Goal: Task Accomplishment & Management: Manage account settings

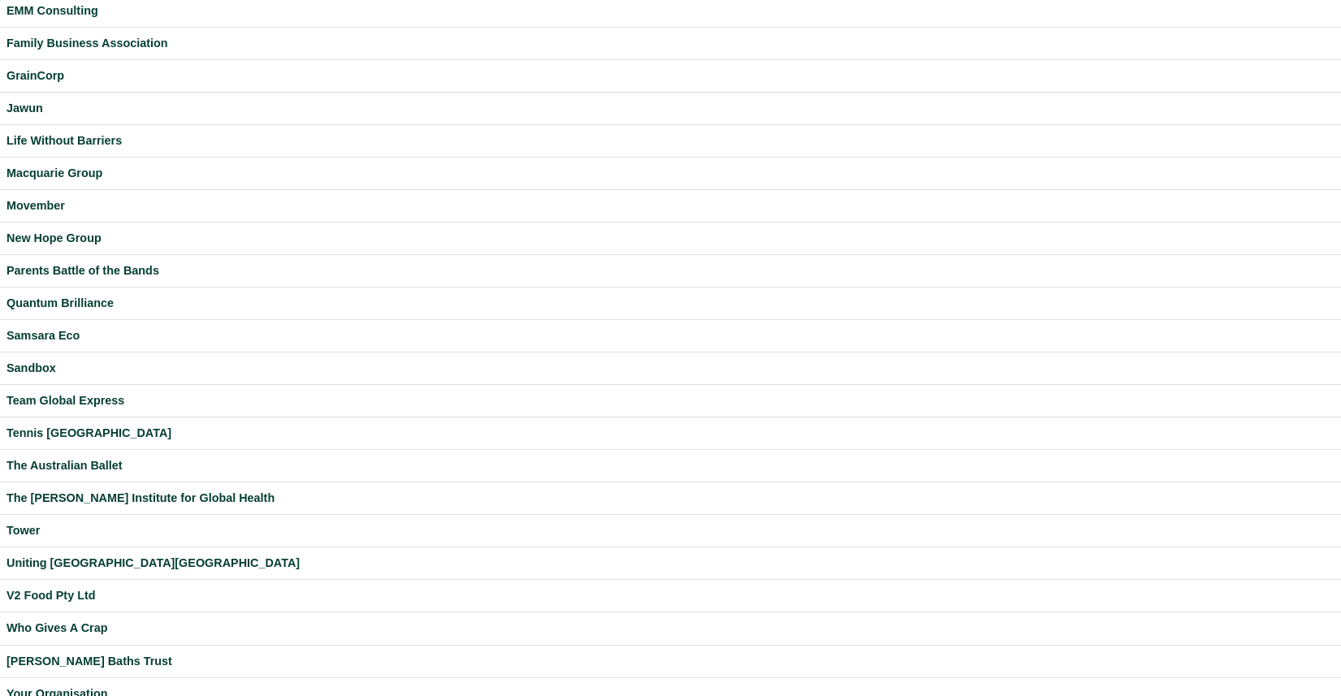
scroll to position [372, 0]
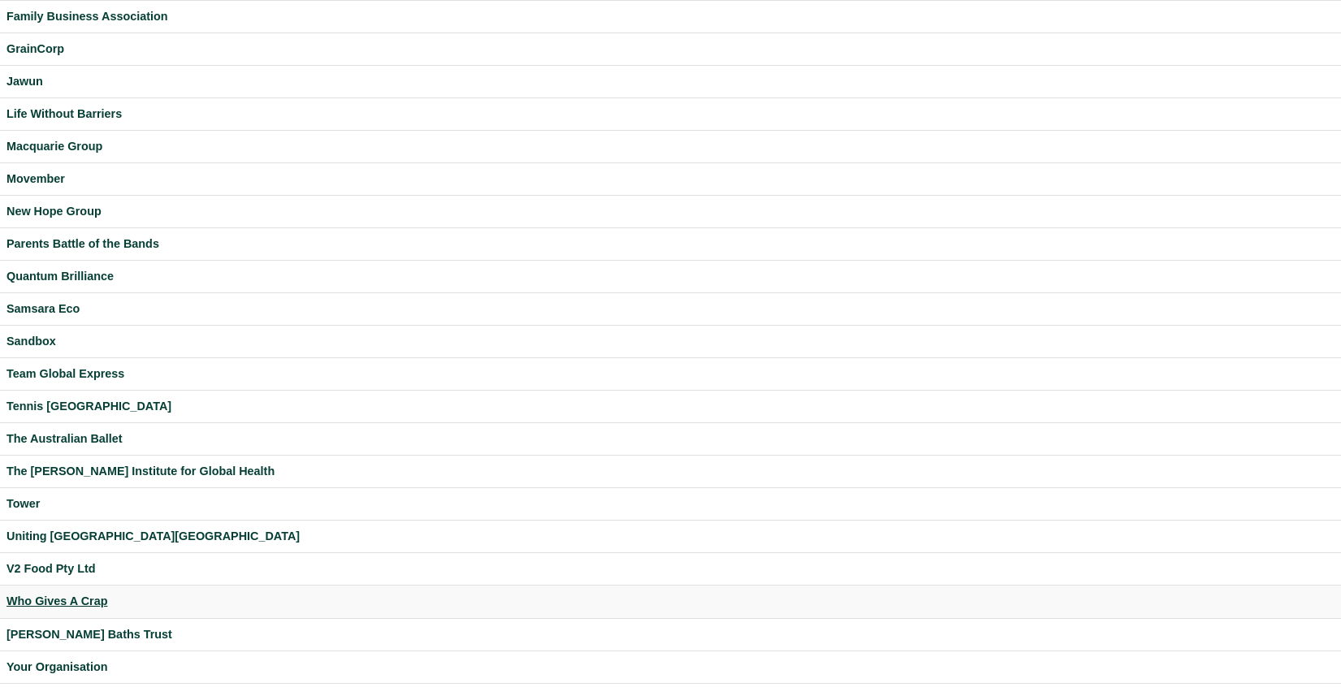
click at [67, 605] on div "Who Gives A Crap" at bounding box center [670, 601] width 1328 height 19
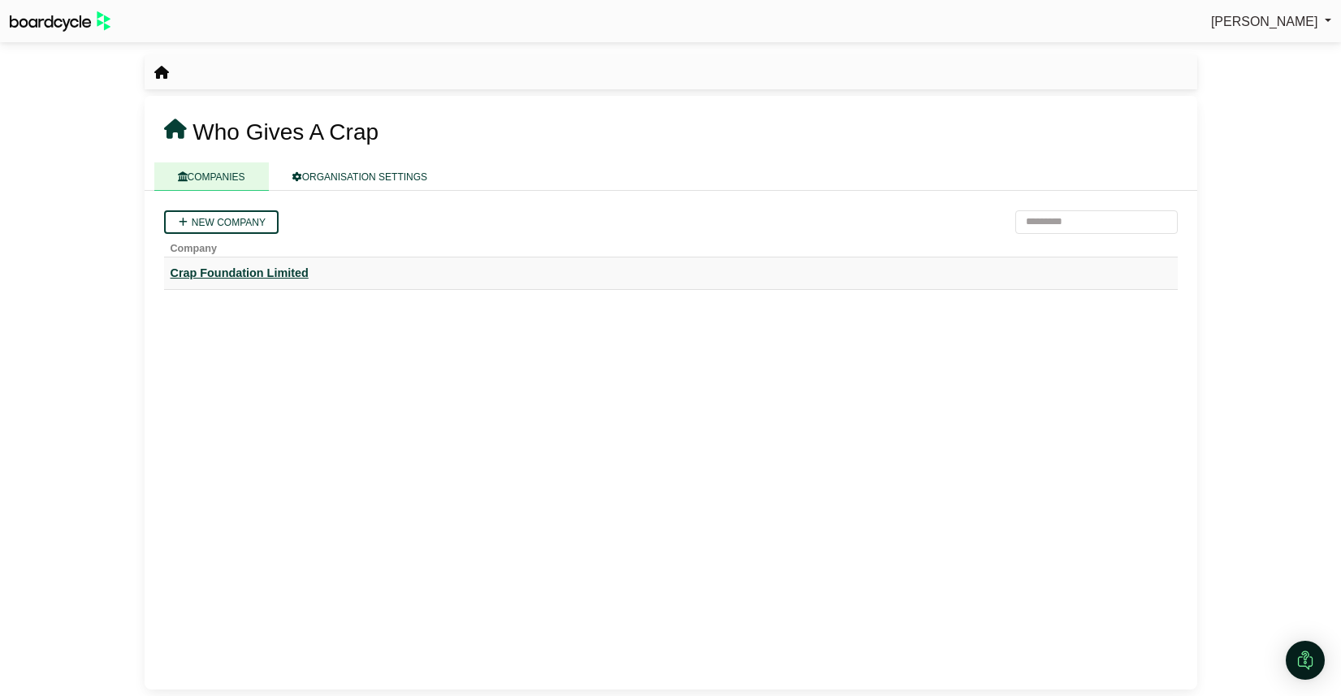
click at [257, 279] on div "Crap Foundation Limited" at bounding box center [671, 273] width 1001 height 19
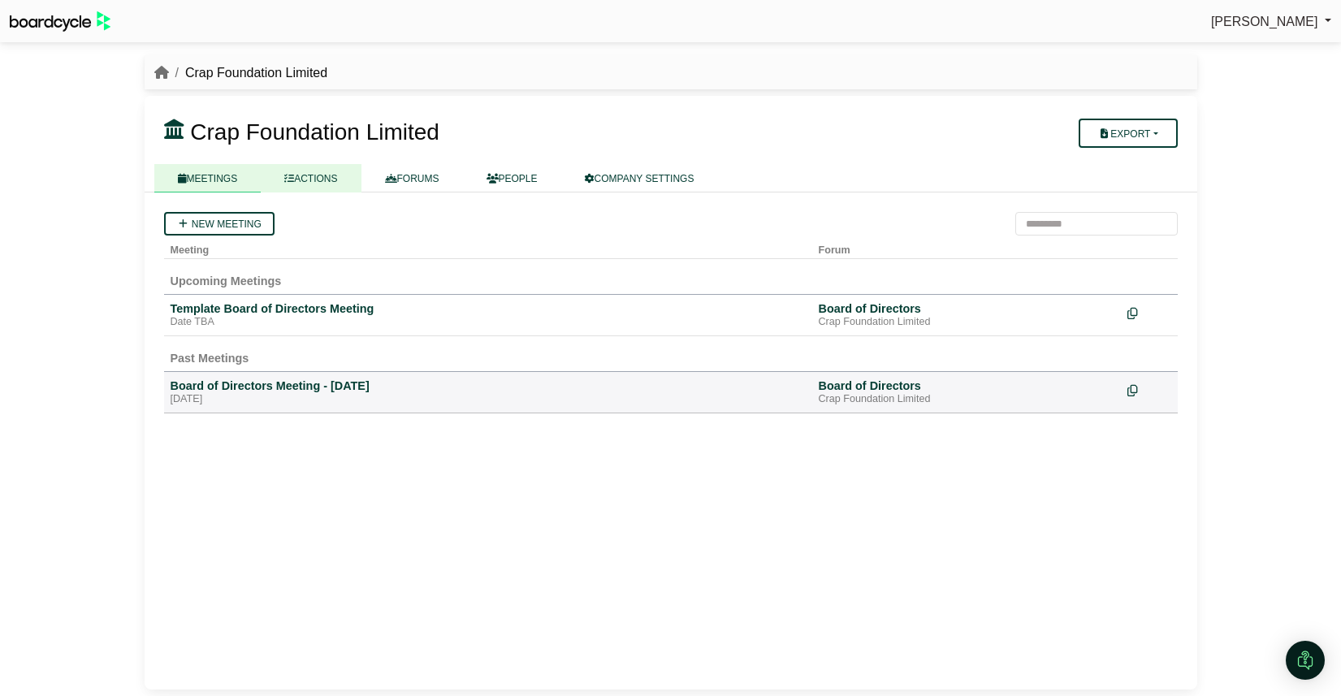
click at [318, 171] on link "ACTIONS" at bounding box center [311, 178] width 100 height 28
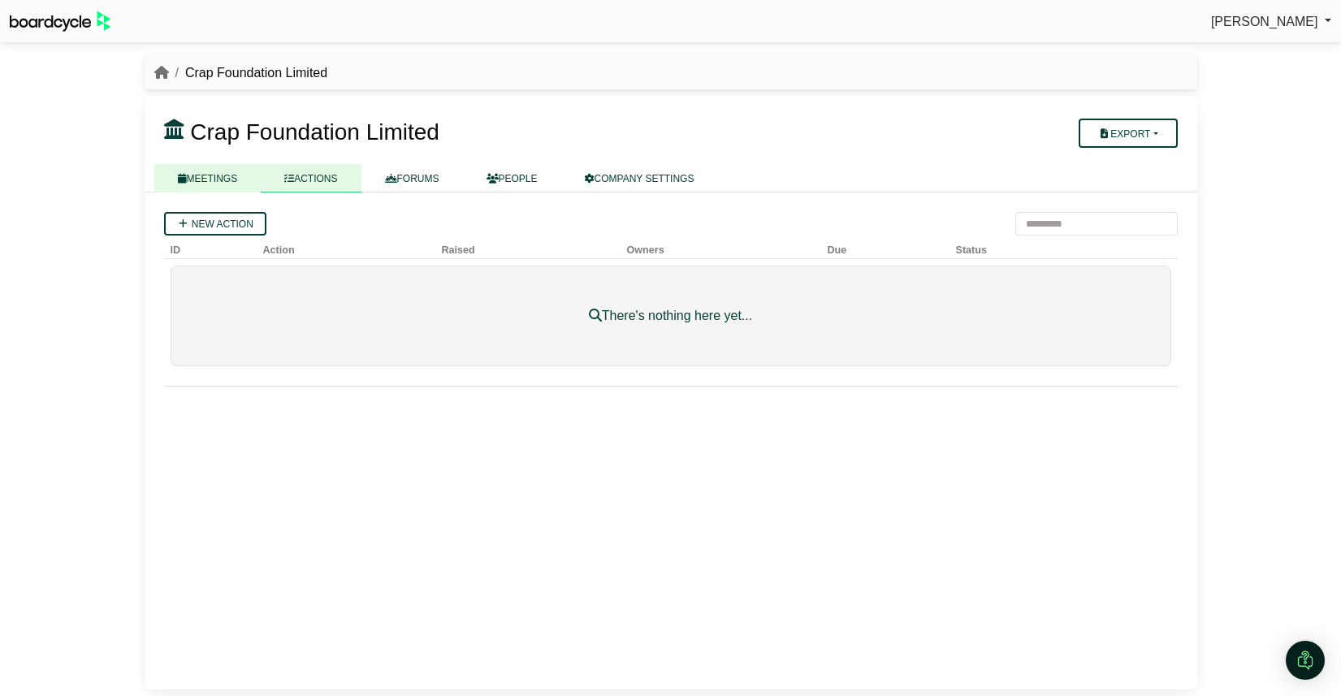
click at [219, 182] on link "MEETINGS" at bounding box center [207, 178] width 107 height 28
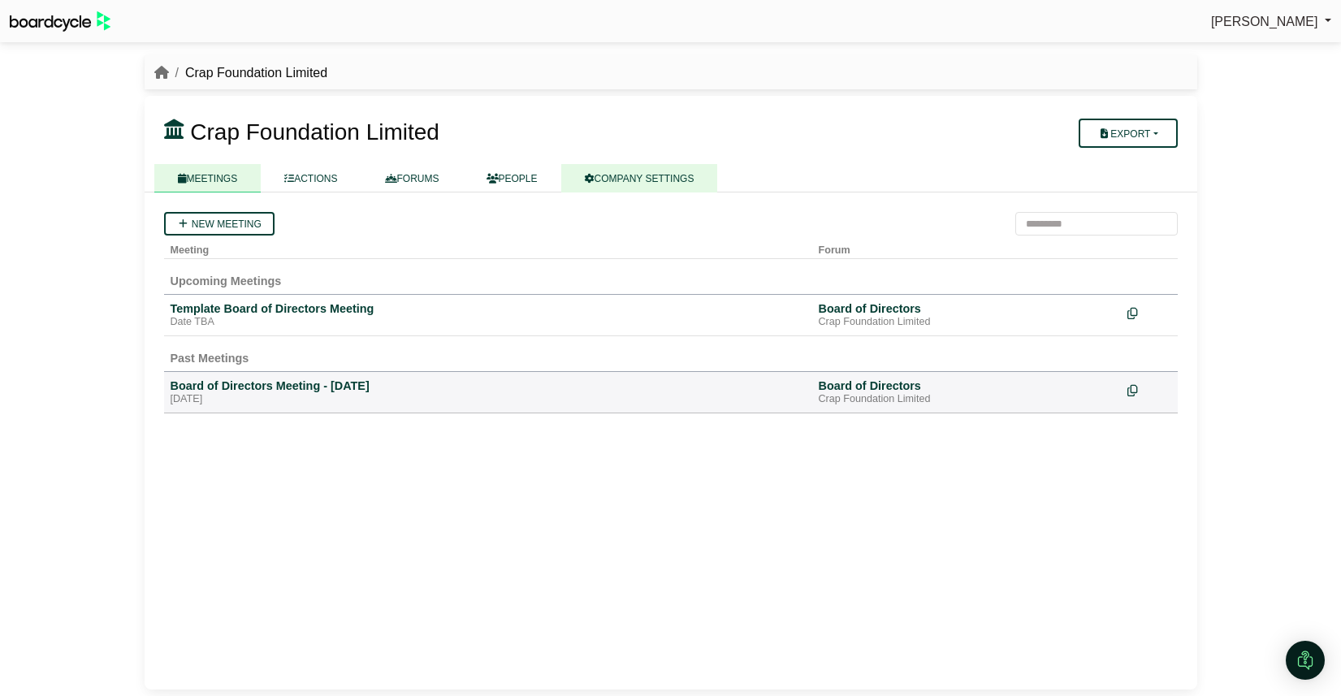
click at [666, 172] on link "COMPANY SETTINGS" at bounding box center [639, 178] width 157 height 28
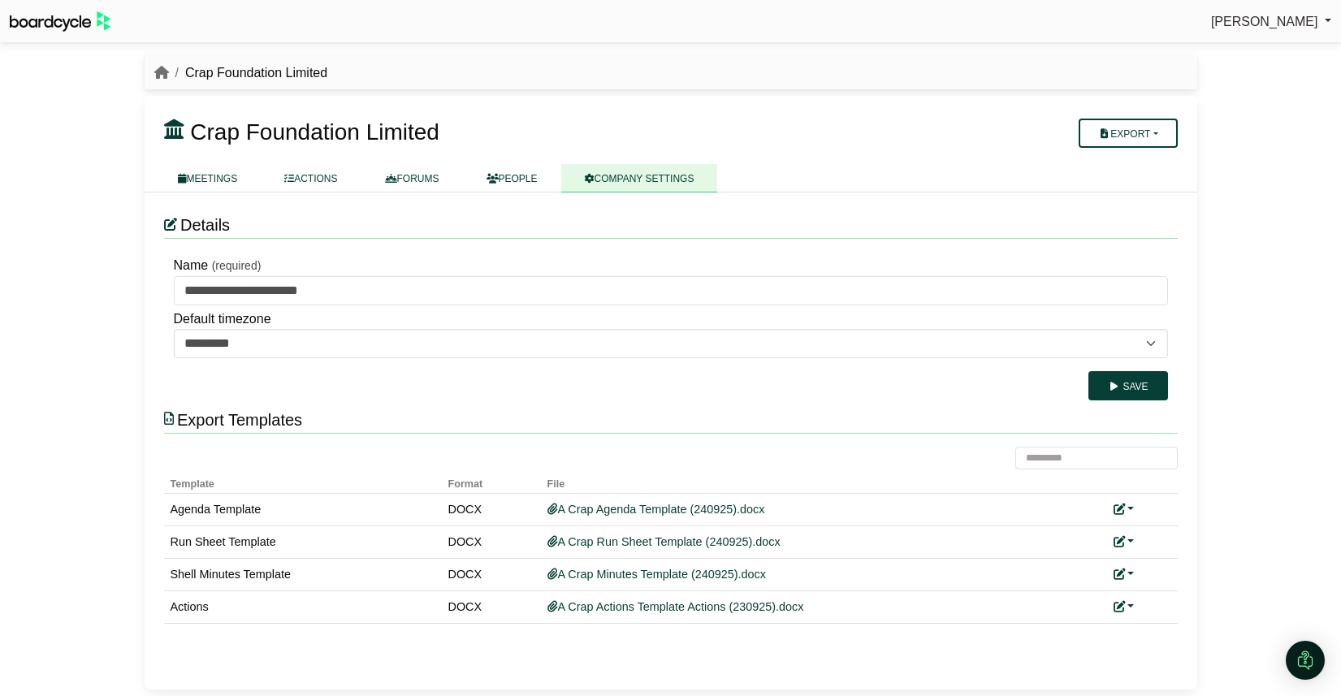
drag, startPoint x: 217, startPoint y: 172, endPoint x: 191, endPoint y: 114, distance: 64.0
click at [217, 172] on link "MEETINGS" at bounding box center [207, 178] width 107 height 28
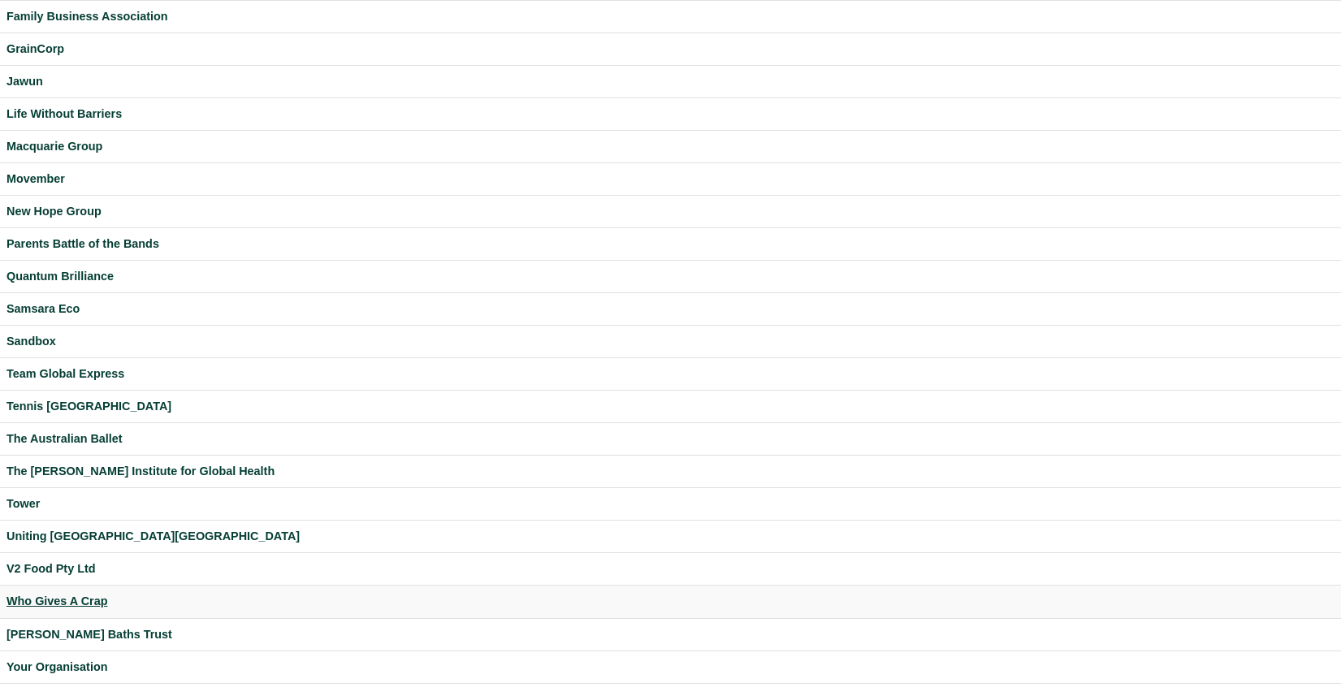
scroll to position [370, 0]
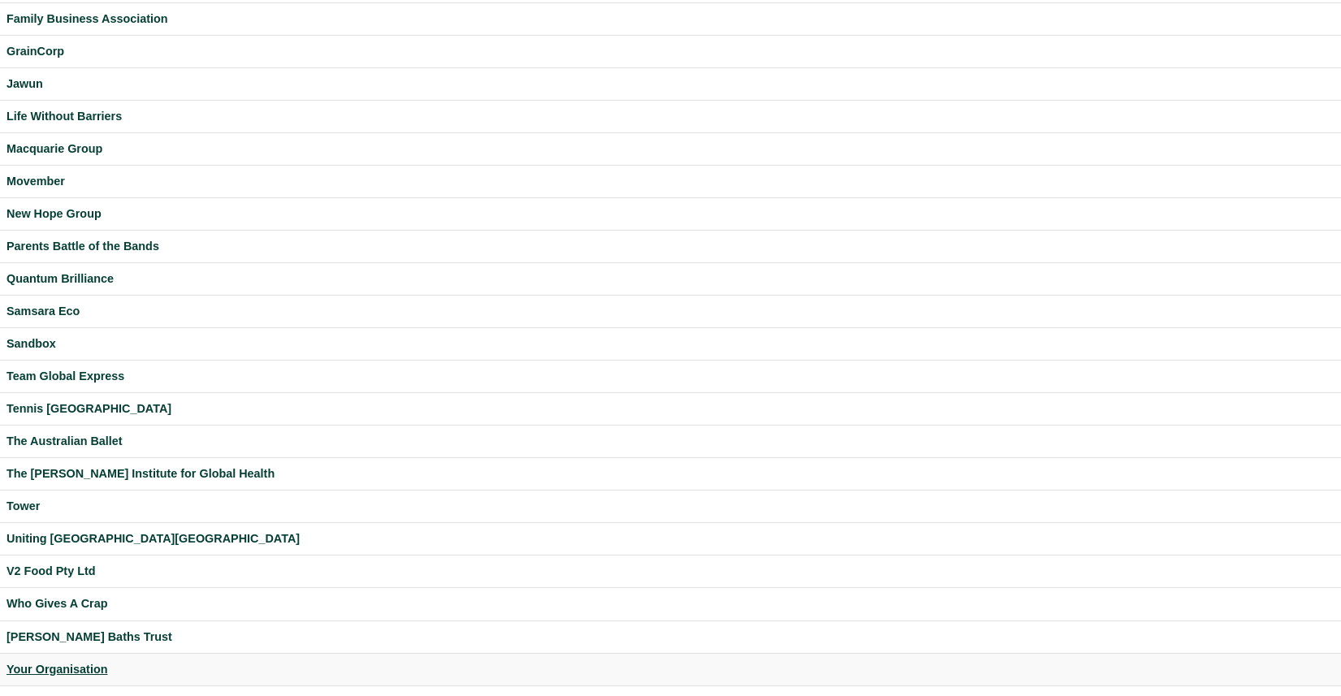
click at [75, 668] on div "Your Organisation" at bounding box center [670, 669] width 1328 height 19
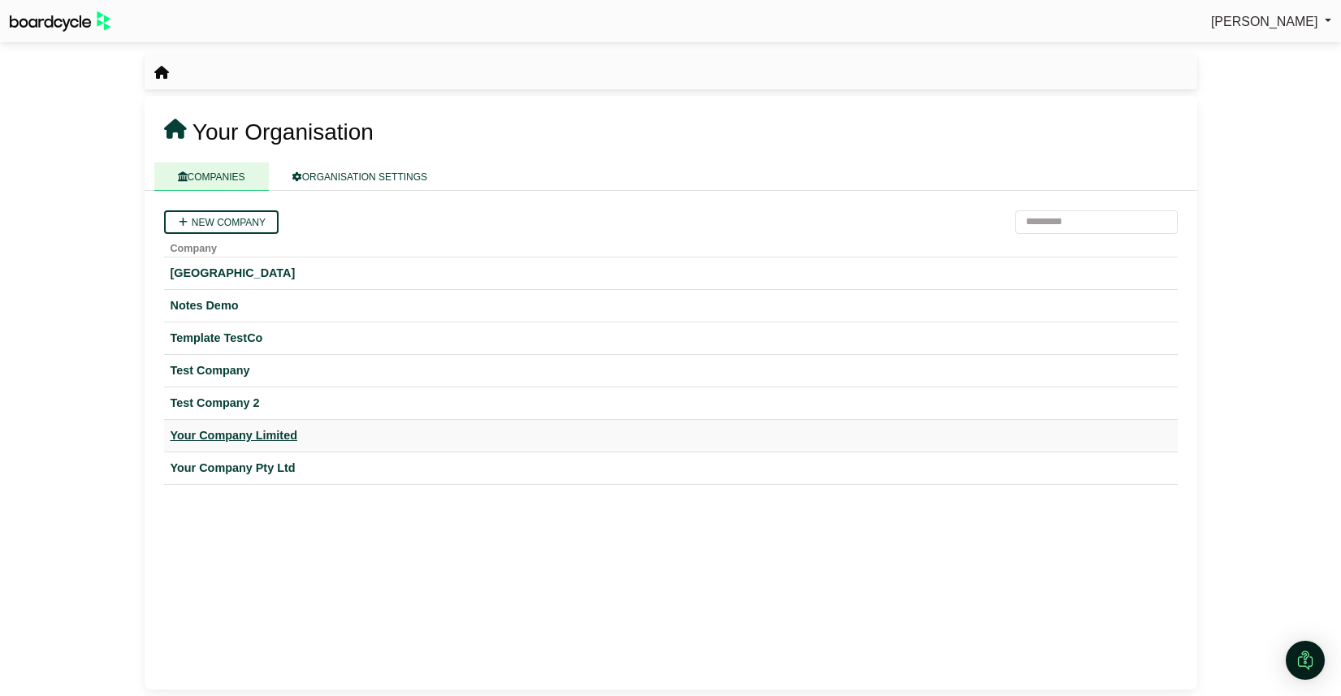
click at [259, 440] on div "Your Company Limited" at bounding box center [671, 435] width 1001 height 19
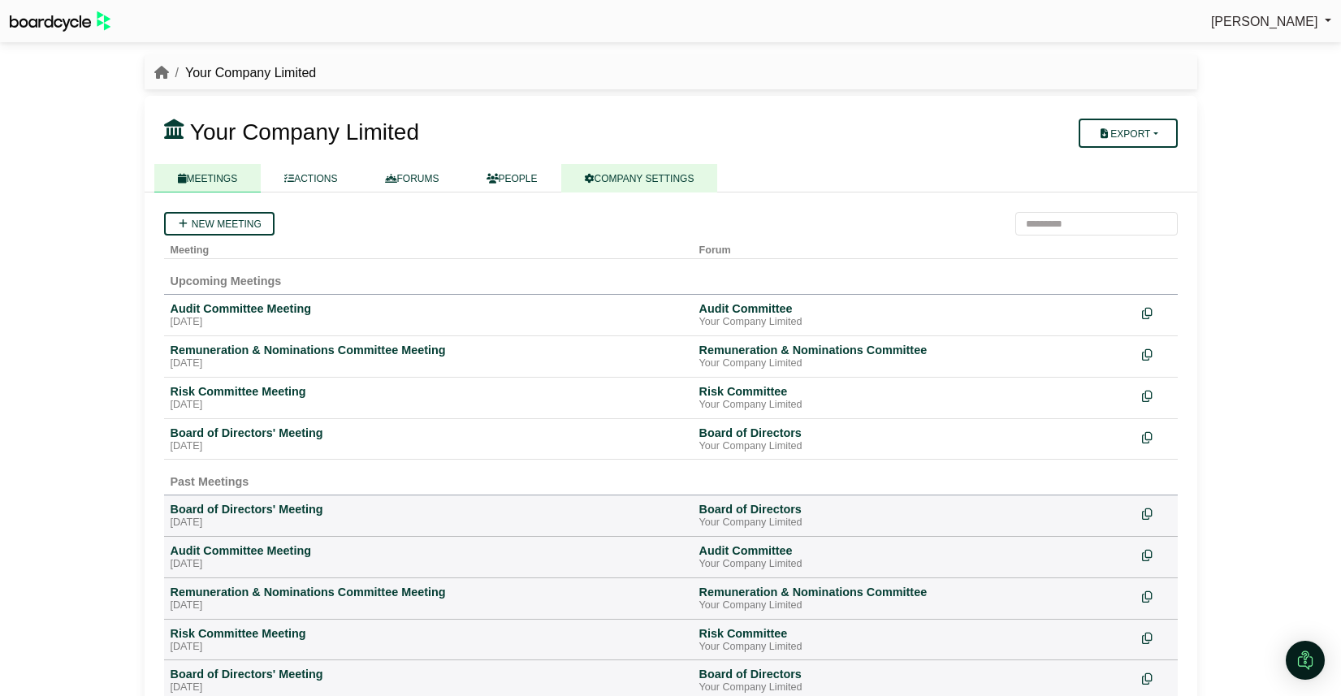
click at [641, 181] on link "COMPANY SETTINGS" at bounding box center [639, 178] width 157 height 28
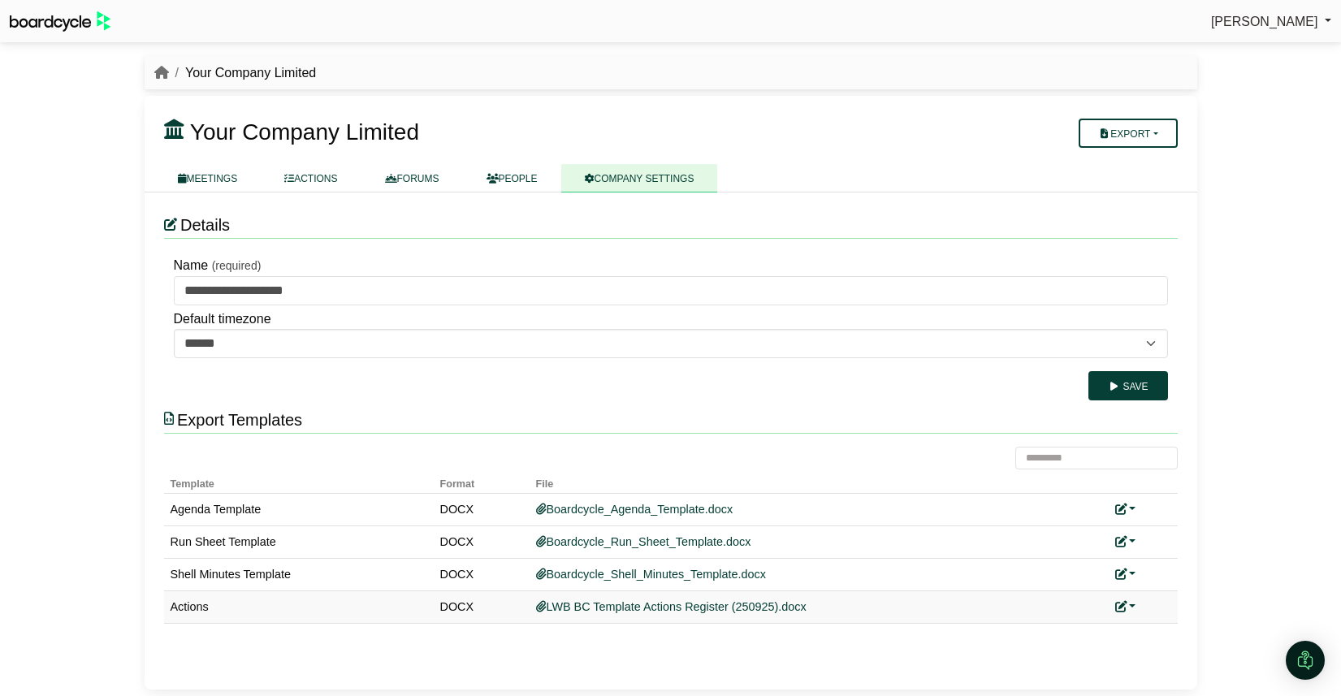
click at [1125, 607] on icon at bounding box center [1120, 606] width 11 height 11
click at [1161, 621] on link "Replace custom template" at bounding box center [1198, 630] width 166 height 31
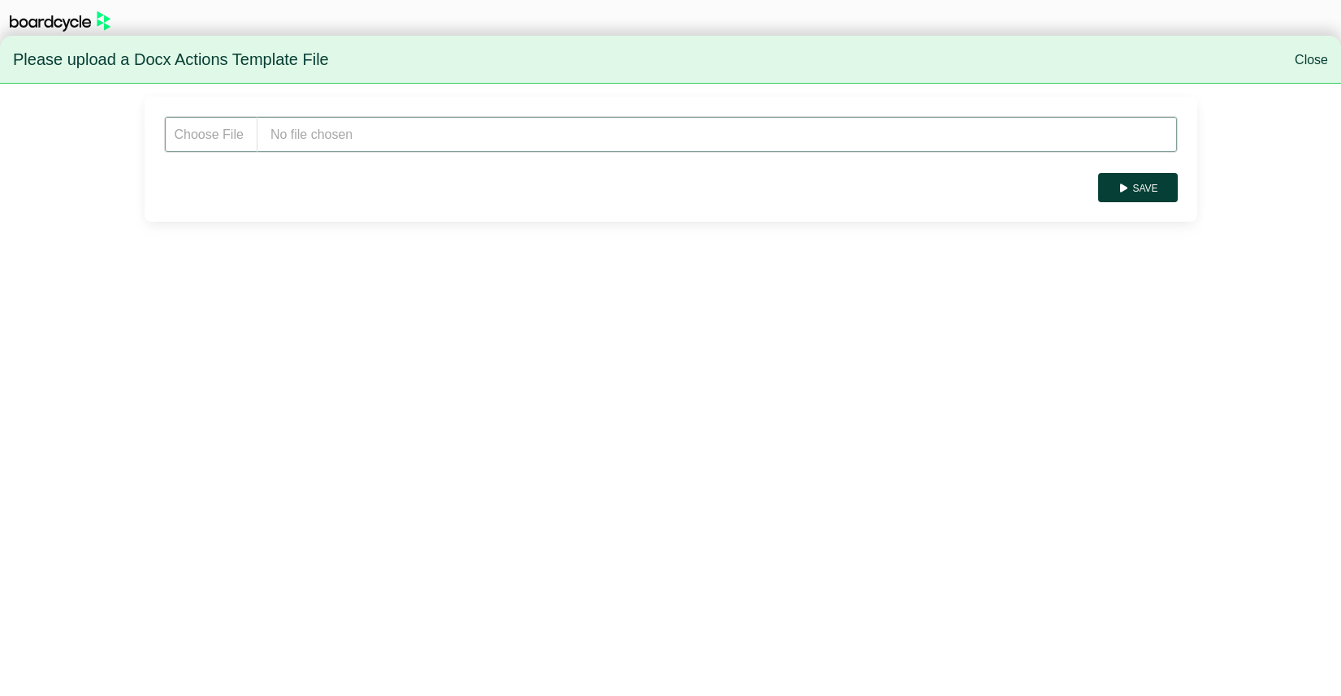
click at [345, 139] on input "file" at bounding box center [671, 134] width 1014 height 37
type input "**********"
click at [1146, 188] on button "Save" at bounding box center [1137, 187] width 79 height 29
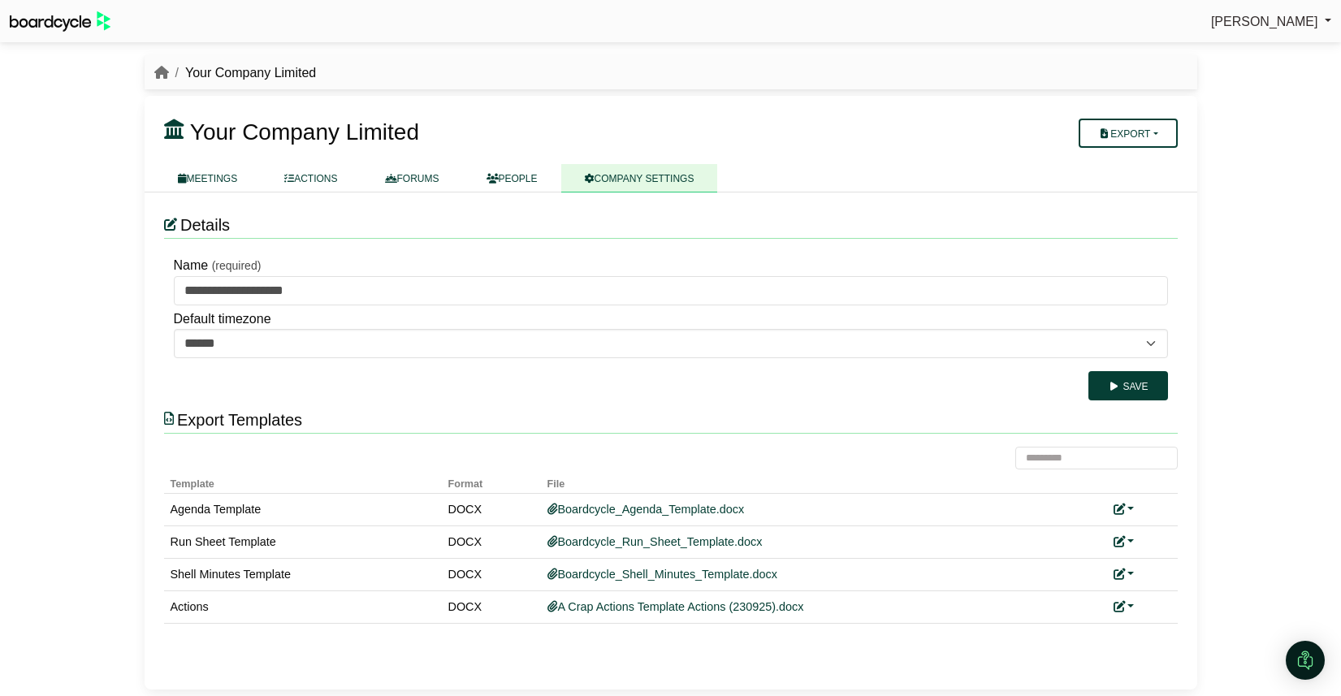
drag, startPoint x: 209, startPoint y: 172, endPoint x: 342, endPoint y: 152, distance: 134.7
click at [208, 172] on link "MEETINGS" at bounding box center [207, 178] width 107 height 28
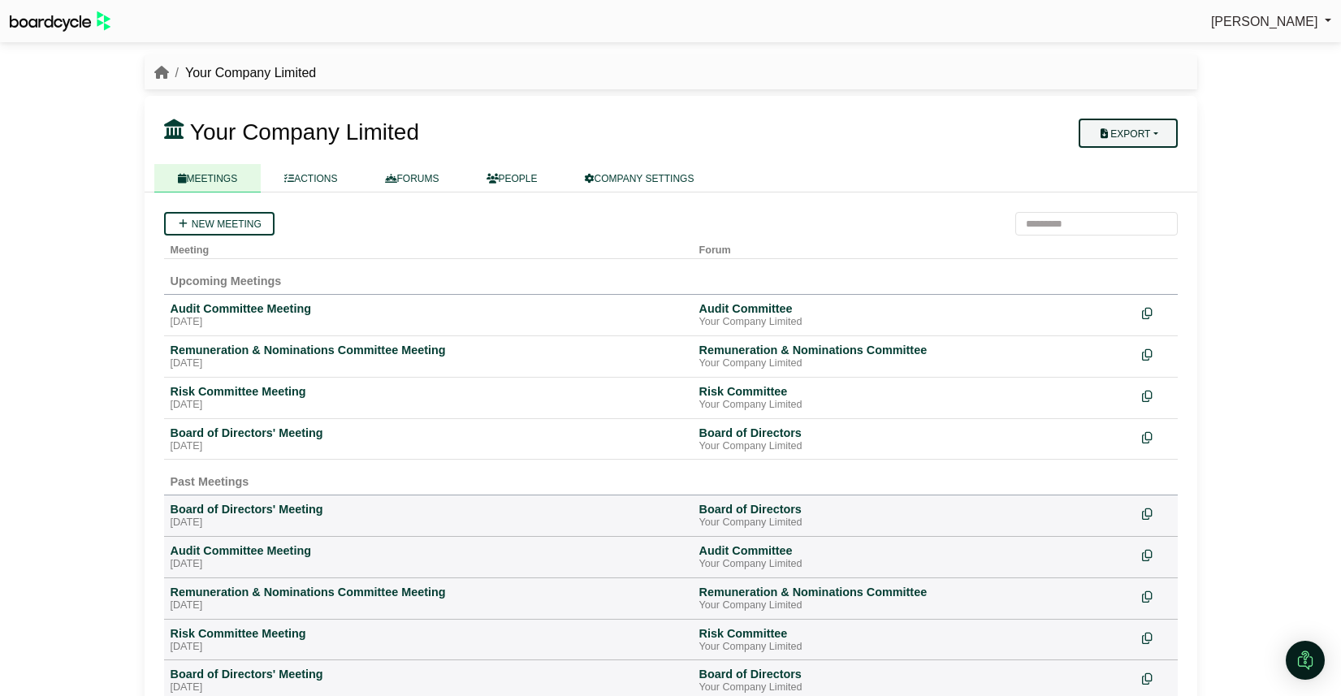
click at [1170, 138] on button "Export" at bounding box center [1128, 133] width 98 height 29
click at [1158, 164] on link "Company Actions" at bounding box center [1138, 161] width 130 height 24
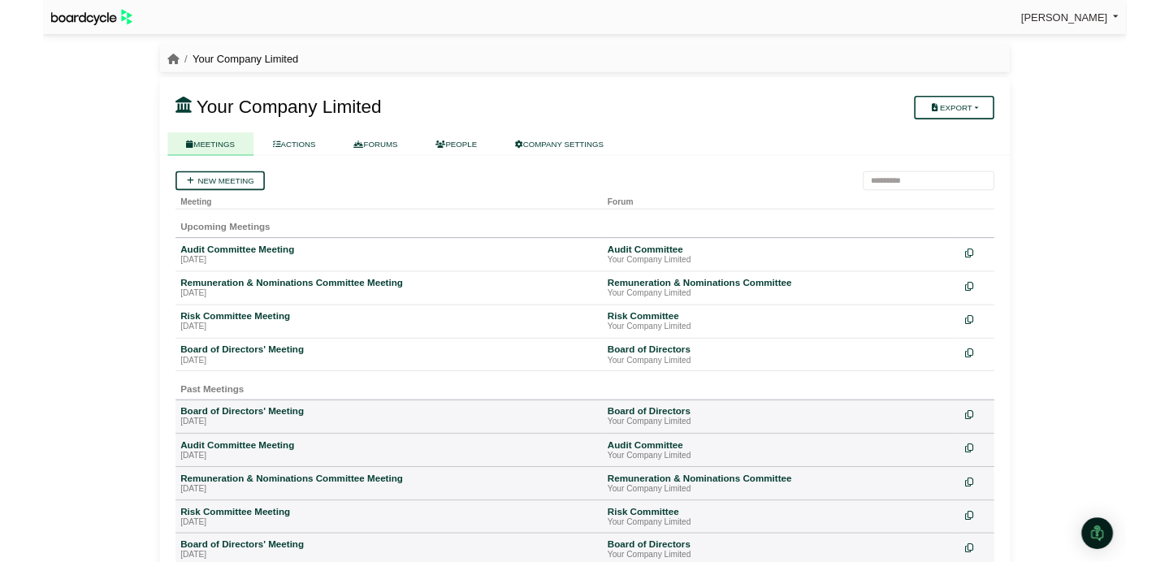
scroll to position [1, 0]
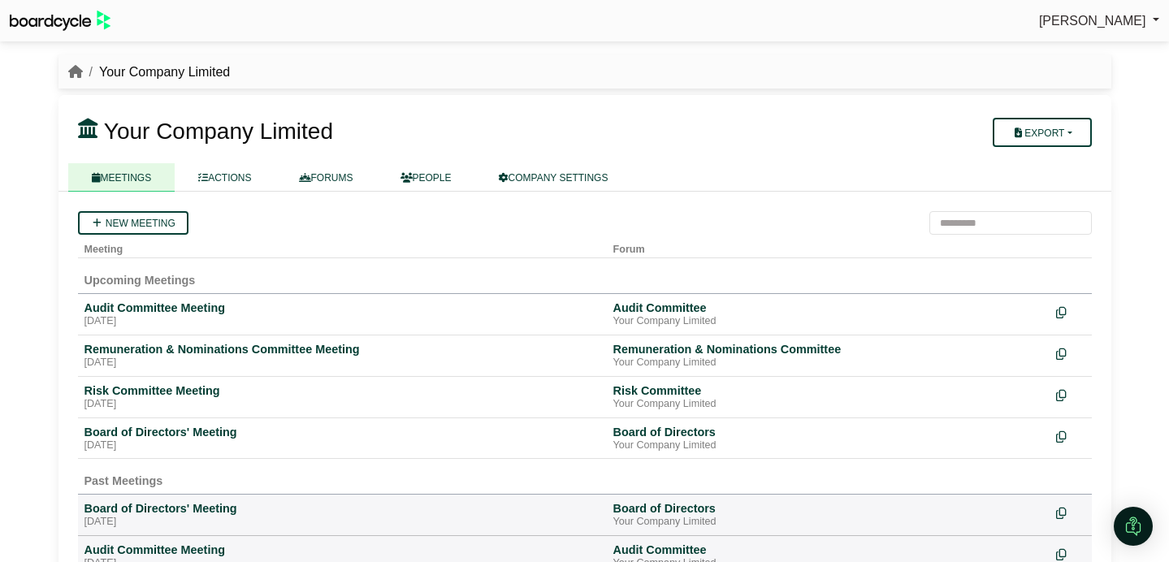
click at [15, 225] on div "Richard Conway Sign Out Your Company Limited Your Company Limited" at bounding box center [584, 280] width 1169 height 562
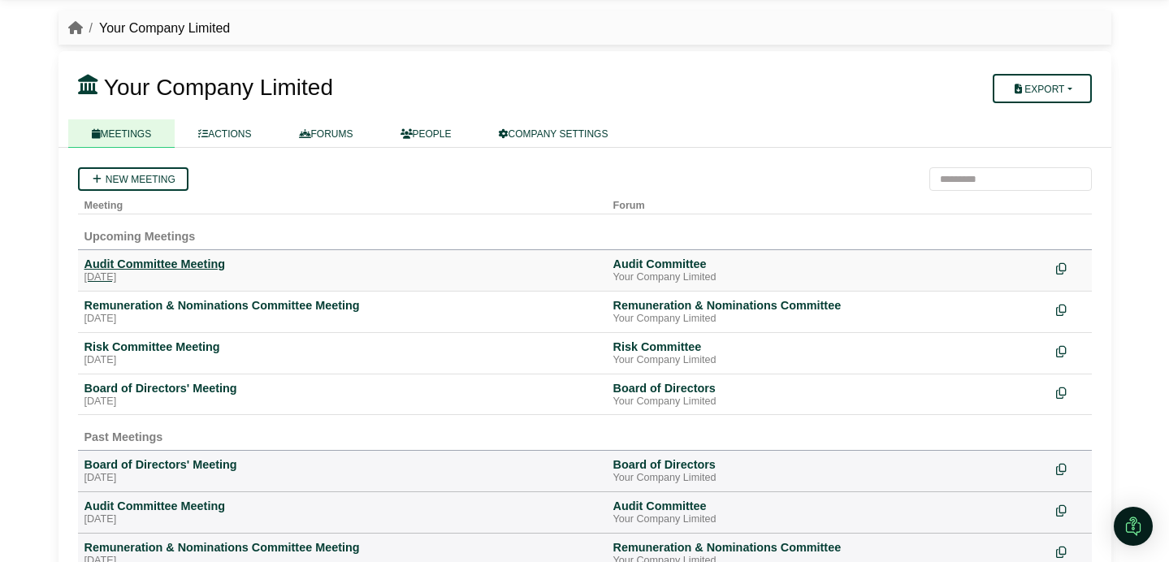
scroll to position [47, 0]
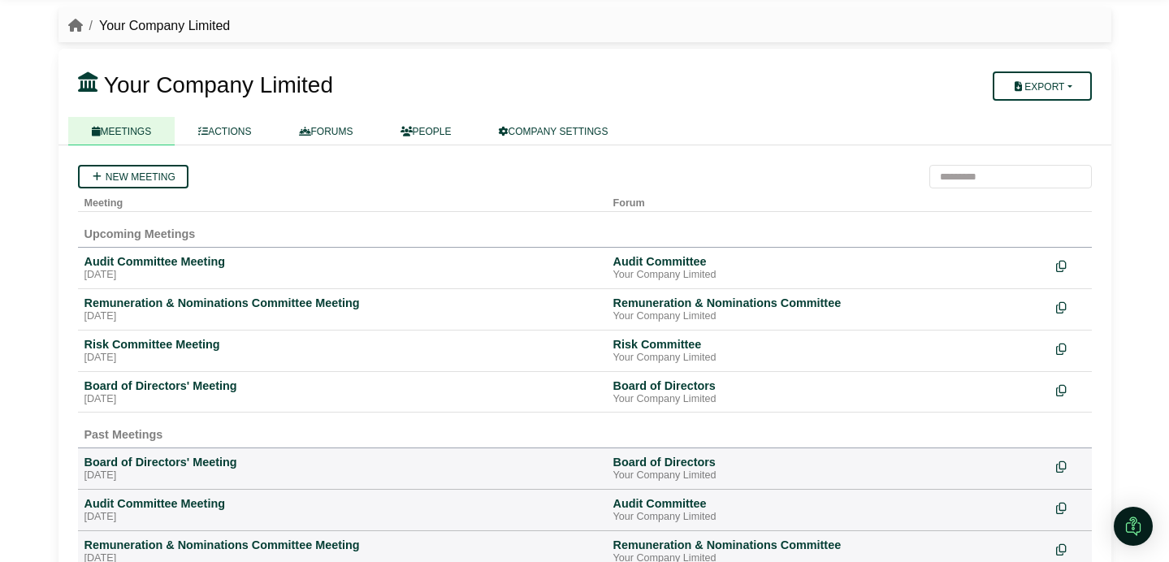
click at [44, 448] on div "Richard Conway Sign Out Your Company Limited Your Company Limited" at bounding box center [584, 234] width 1169 height 562
click at [162, 462] on div "Board of Directors' Meeting" at bounding box center [342, 462] width 516 height 15
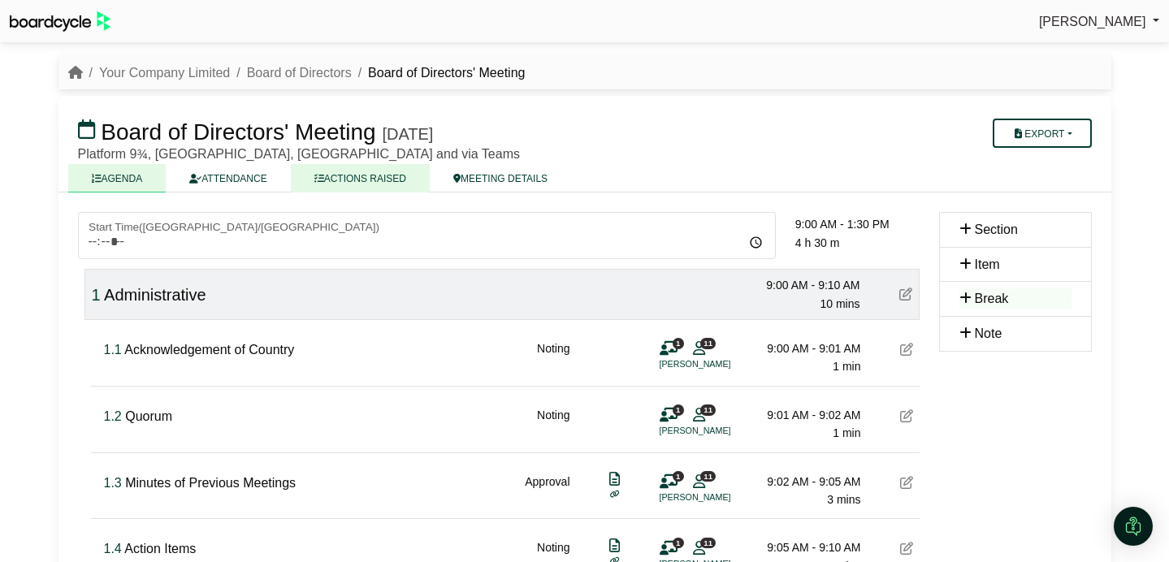
click at [363, 179] on link "ACTIONS RAISED" at bounding box center [360, 178] width 139 height 28
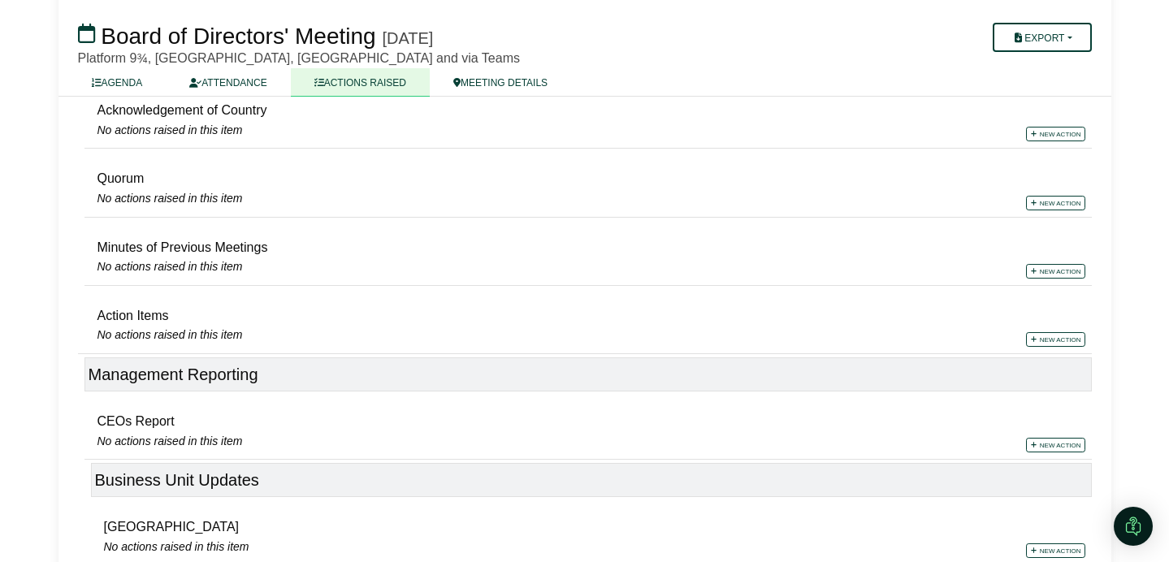
scroll to position [173, 0]
click at [1051, 443] on link "New action" at bounding box center [1055, 444] width 59 height 15
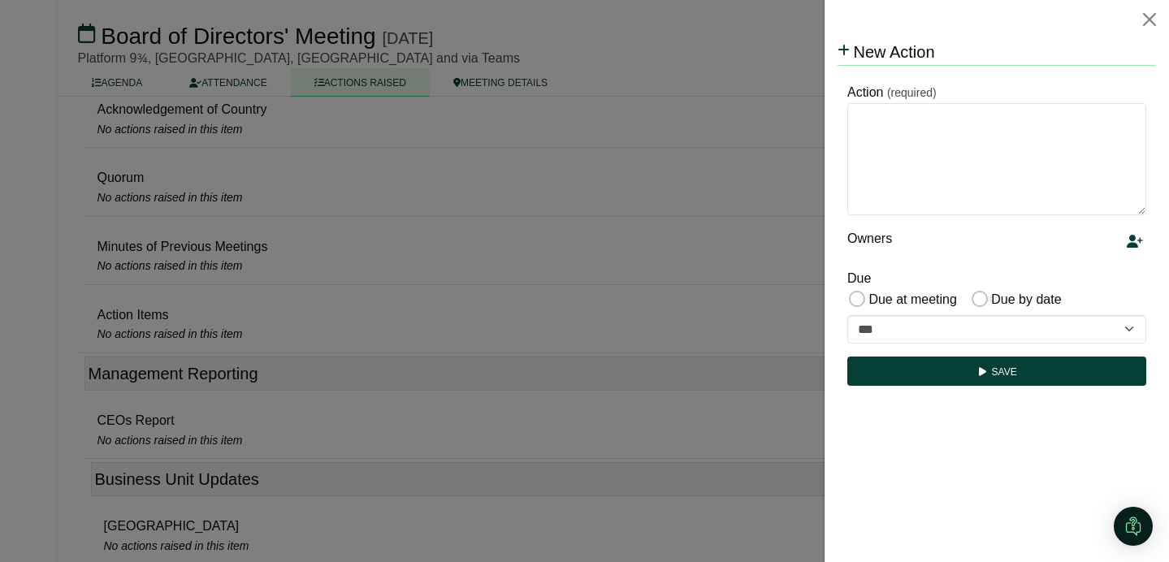
scroll to position [0, 0]
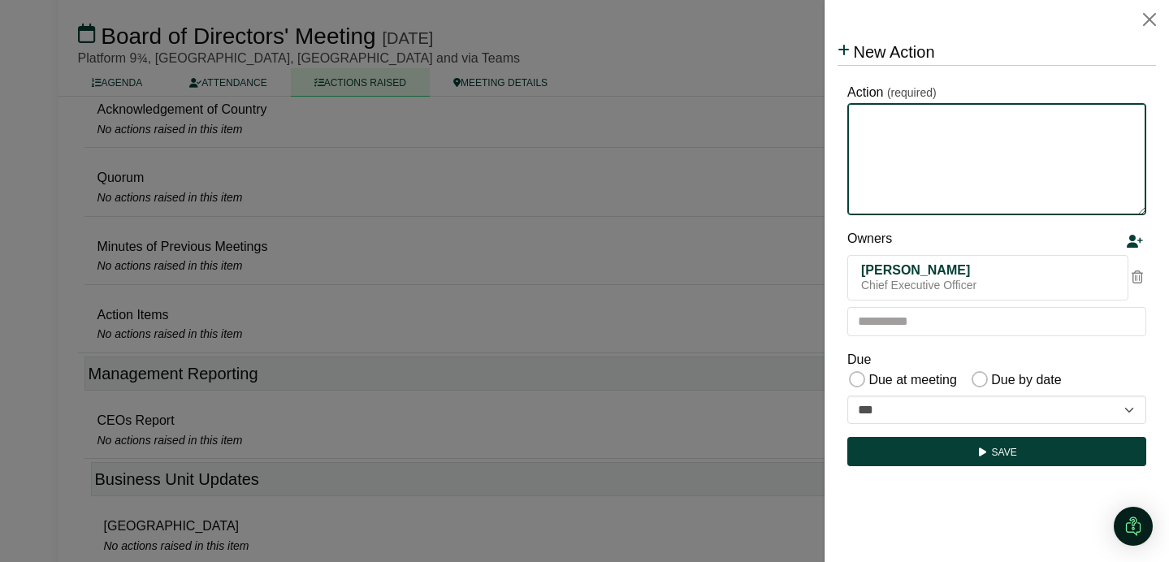
click at [936, 166] on textarea "Action" at bounding box center [996, 159] width 299 height 112
type textarea "**********"
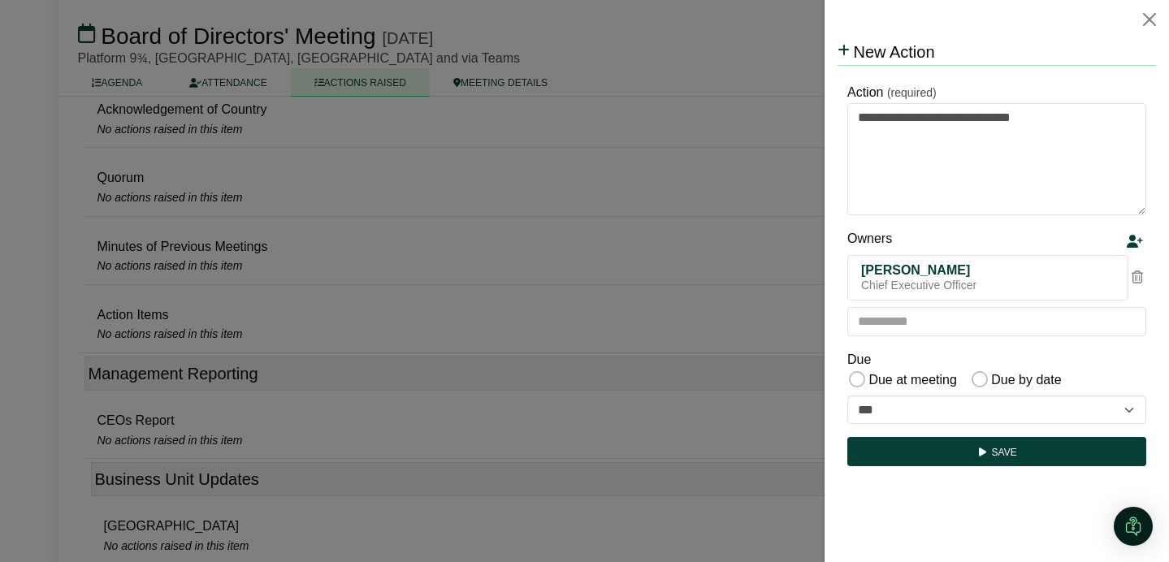
click at [1134, 279] on icon at bounding box center [1136, 276] width 11 height 13
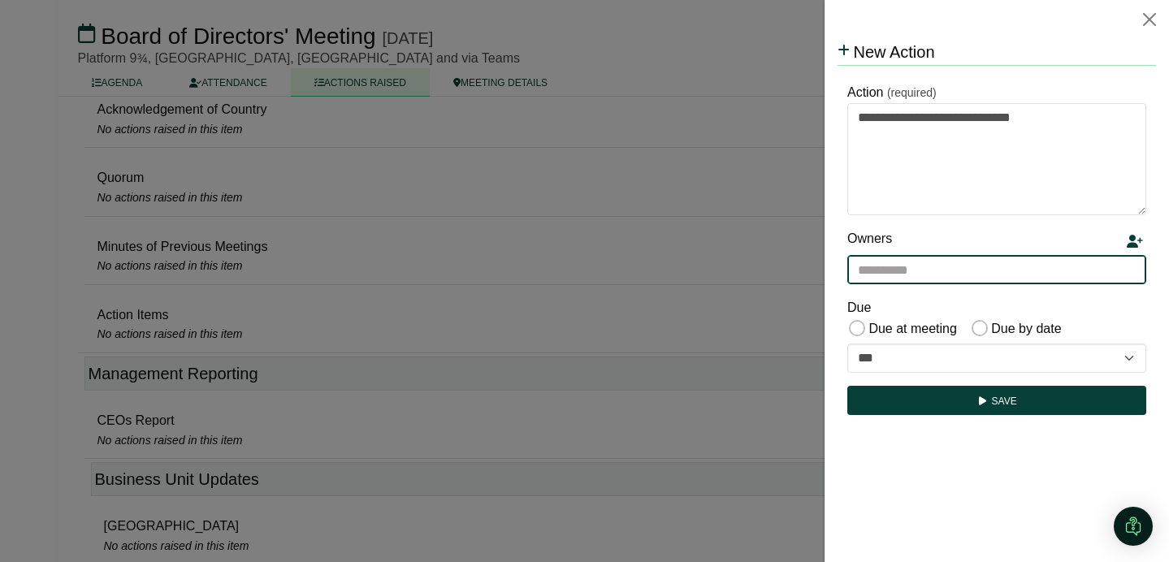
click at [1000, 281] on input "text" at bounding box center [996, 269] width 299 height 29
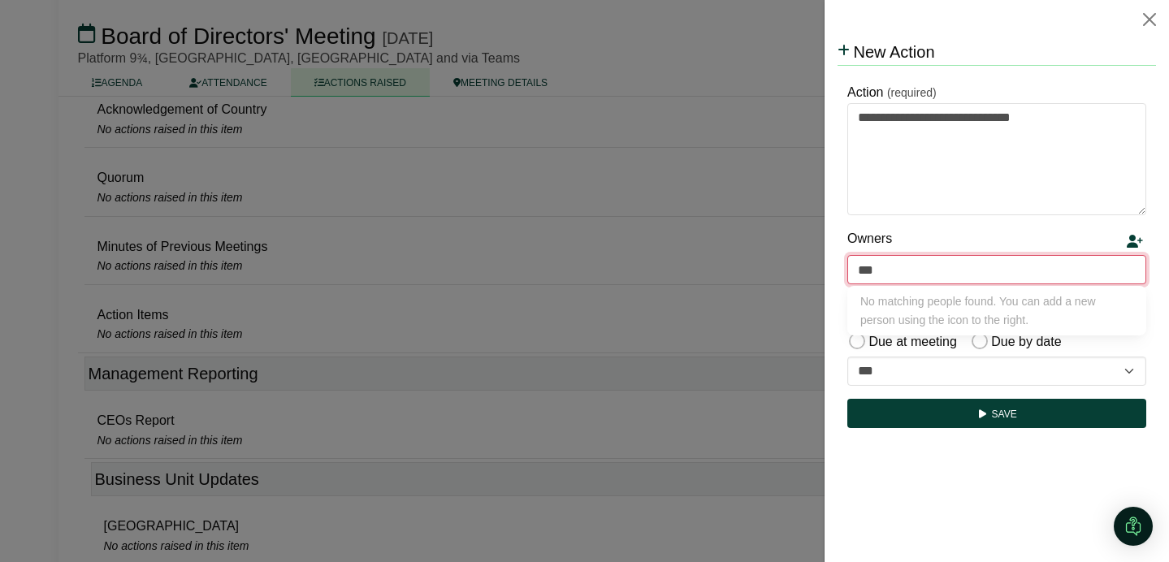
type input "**"
type input "**********"
type input "***"
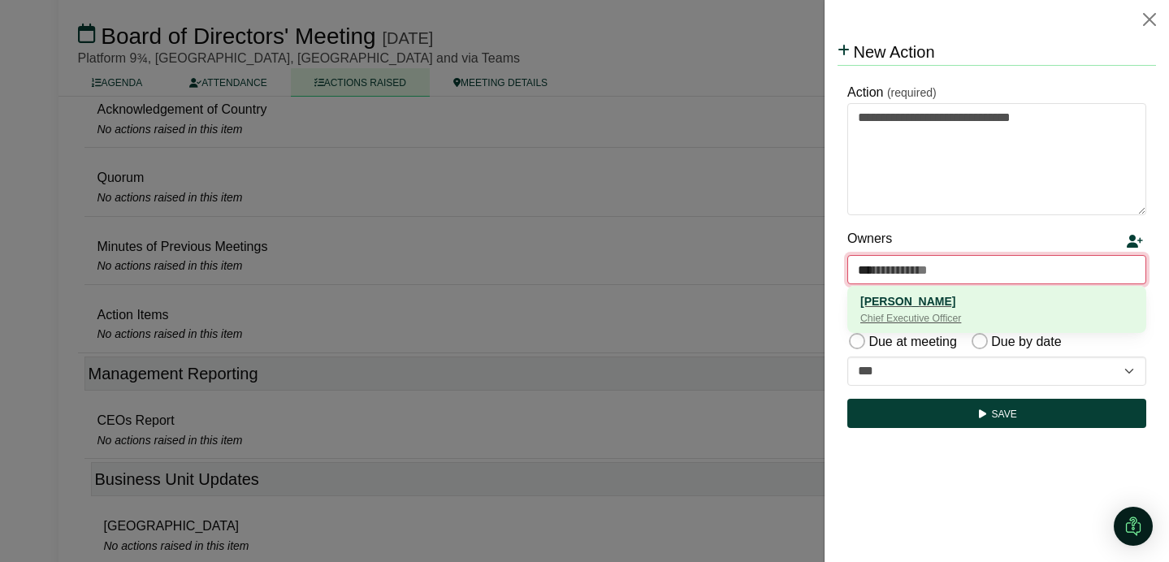
click at [998, 300] on div "[PERSON_NAME]" at bounding box center [996, 301] width 273 height 18
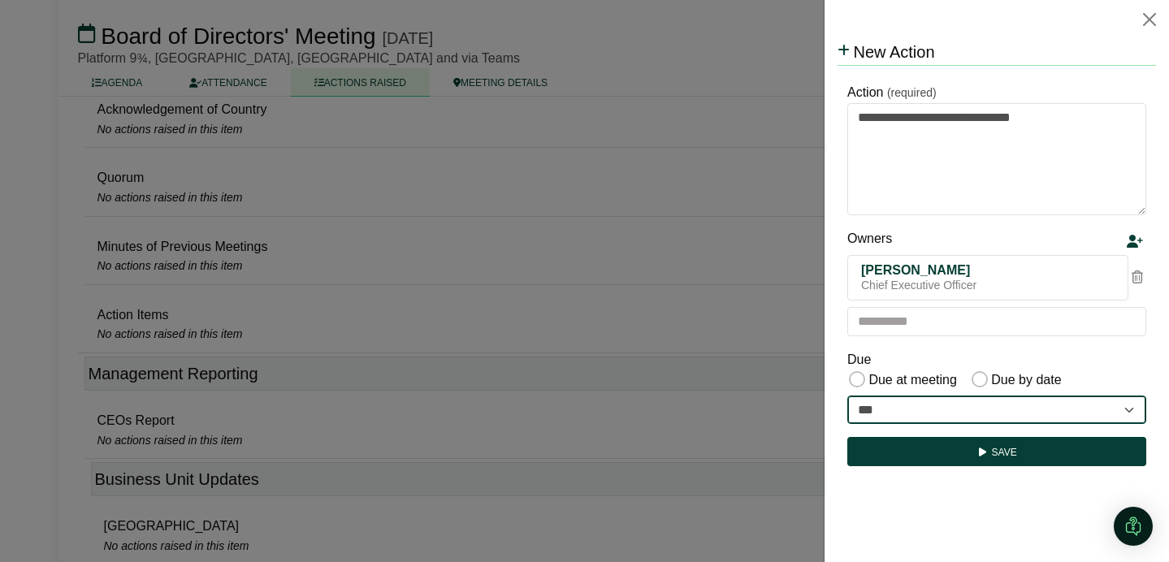
click at [930, 415] on select "**********" at bounding box center [996, 410] width 299 height 29
click at [915, 405] on select "**********" at bounding box center [996, 410] width 299 height 29
select select "**********"
click at [847, 396] on select "**********" at bounding box center [996, 410] width 299 height 29
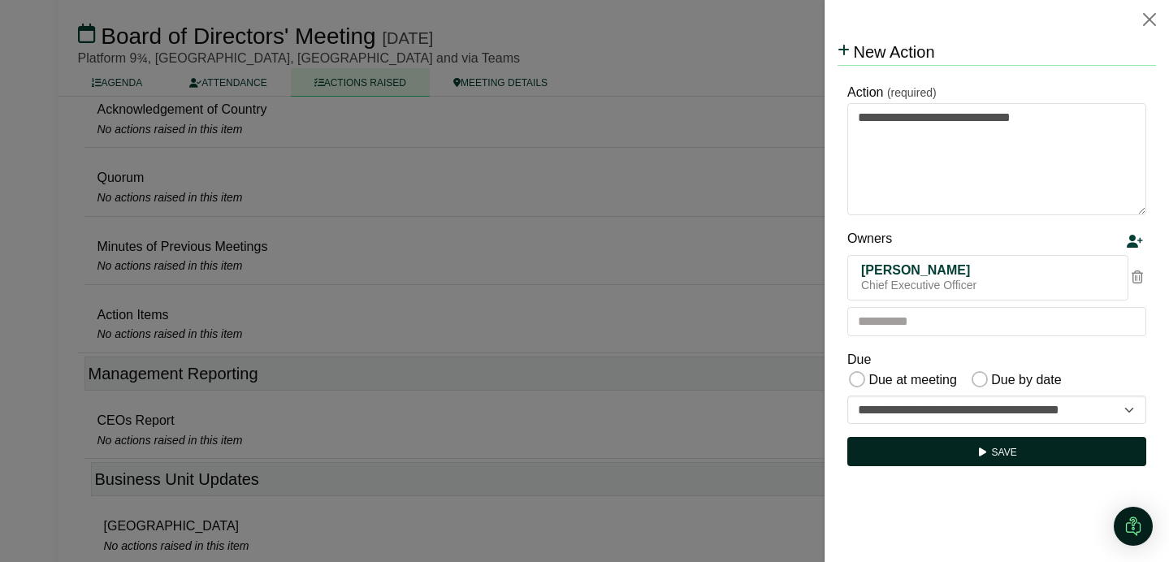
click at [889, 448] on button "Save" at bounding box center [996, 451] width 299 height 29
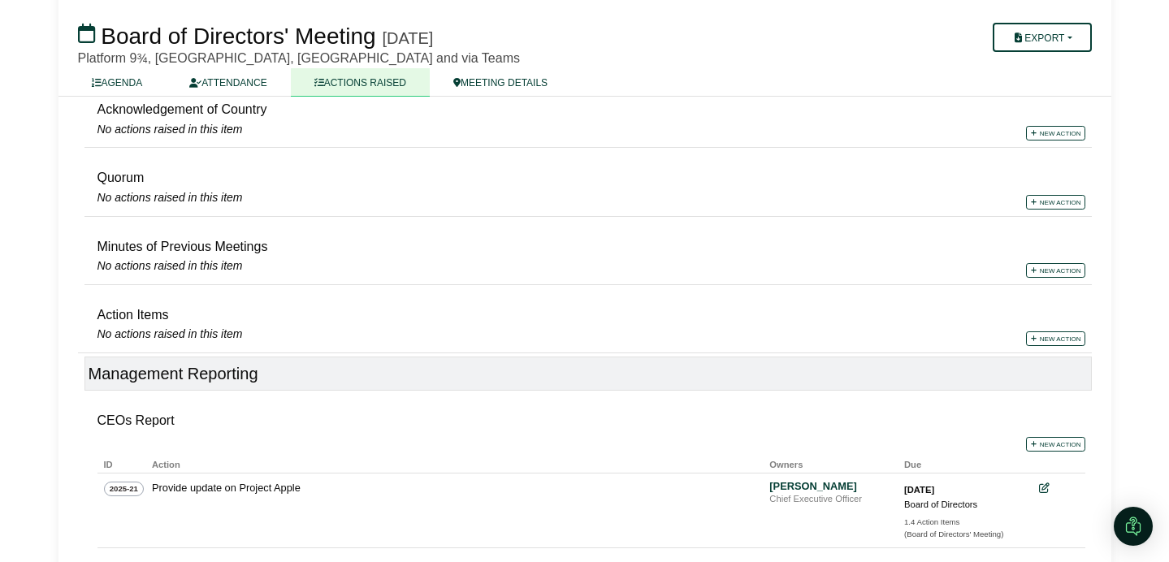
scroll to position [213, 0]
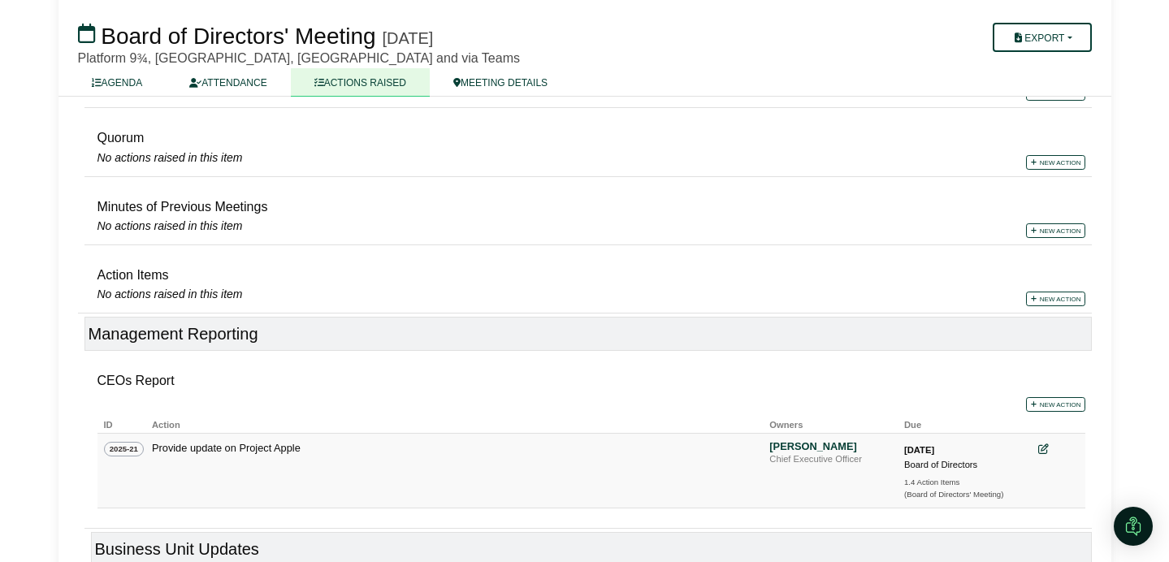
click at [1042, 450] on icon at bounding box center [1043, 449] width 11 height 11
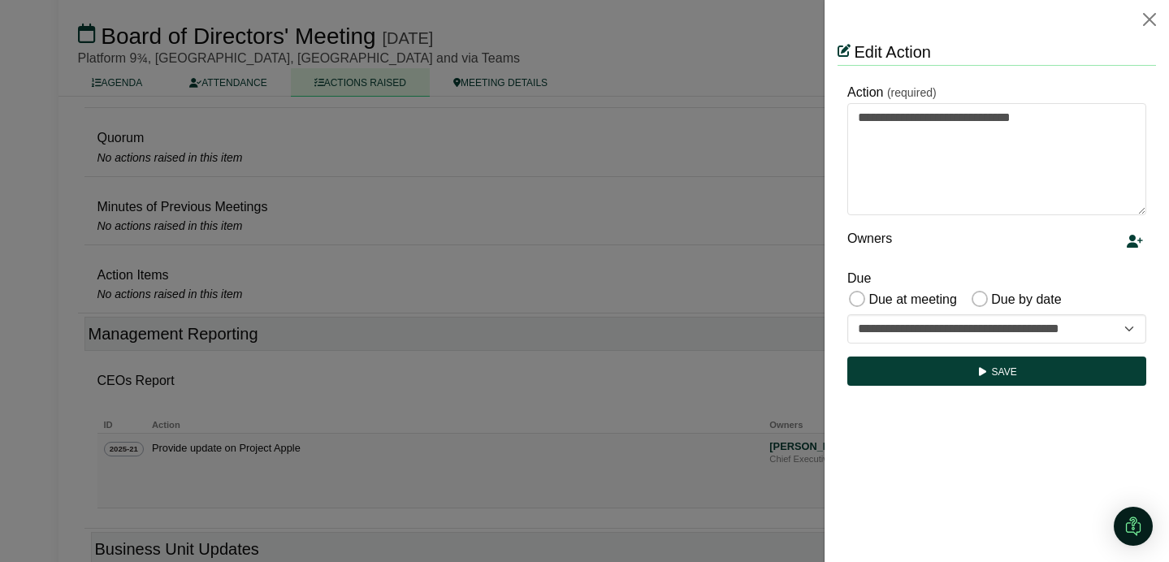
scroll to position [0, 0]
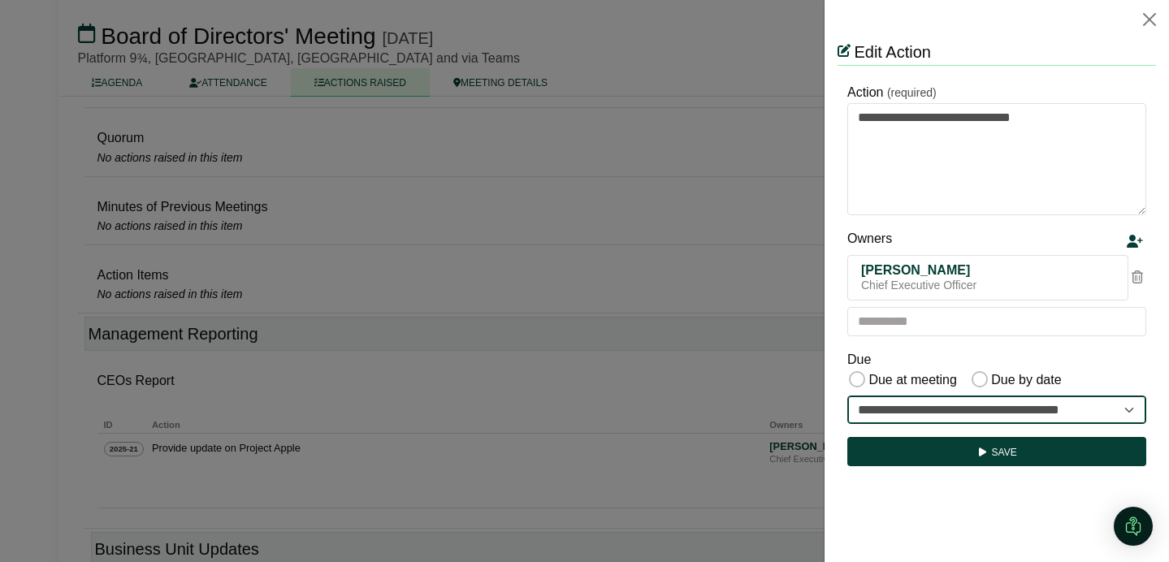
click at [977, 413] on select "**********" at bounding box center [996, 410] width 299 height 29
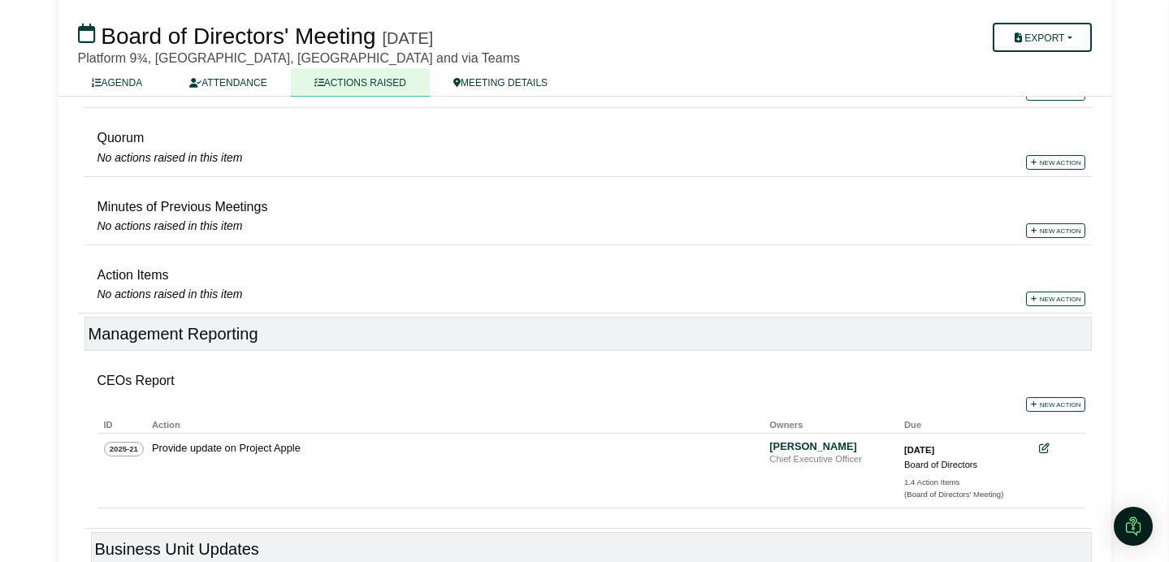
click at [716, 337] on div at bounding box center [584, 281] width 1169 height 562
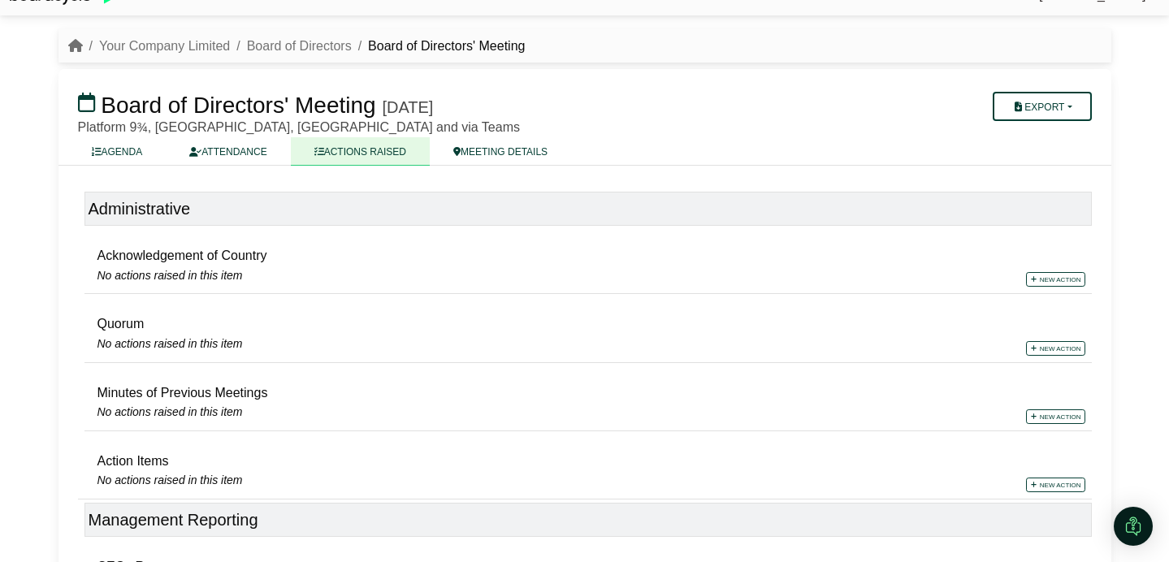
scroll to position [1, 0]
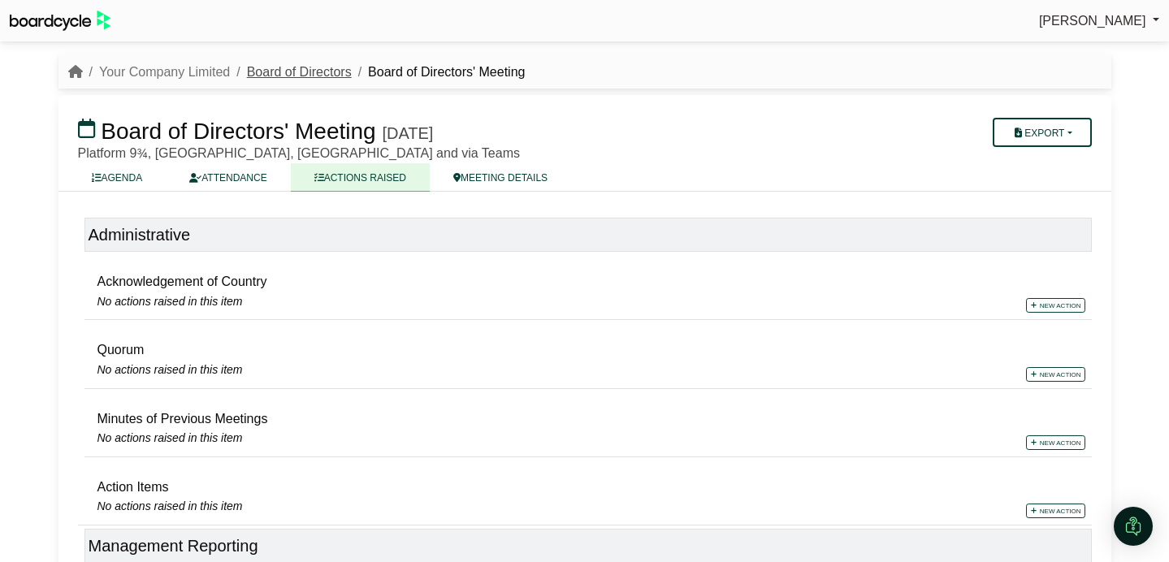
click at [279, 75] on link "Board of Directors" at bounding box center [299, 72] width 105 height 14
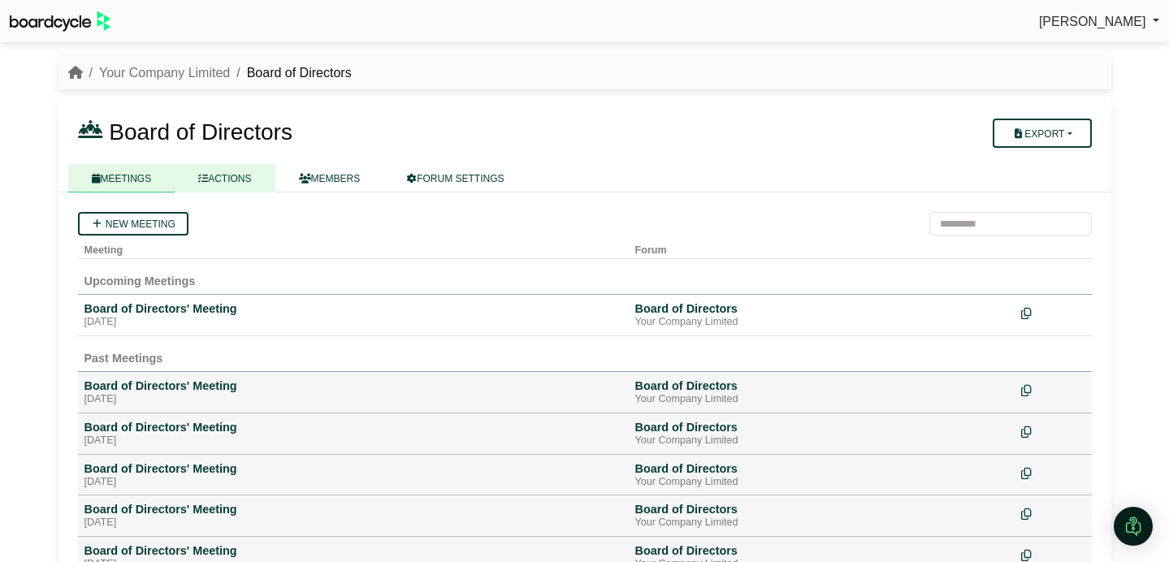
click at [241, 183] on link "ACTIONS" at bounding box center [225, 178] width 100 height 28
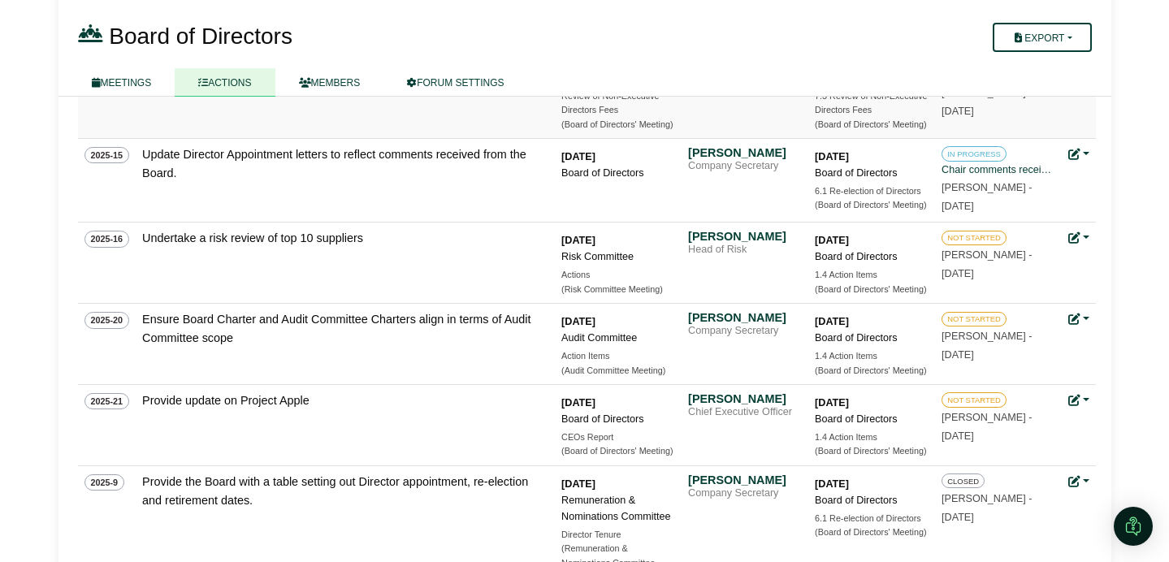
scroll to position [319, 0]
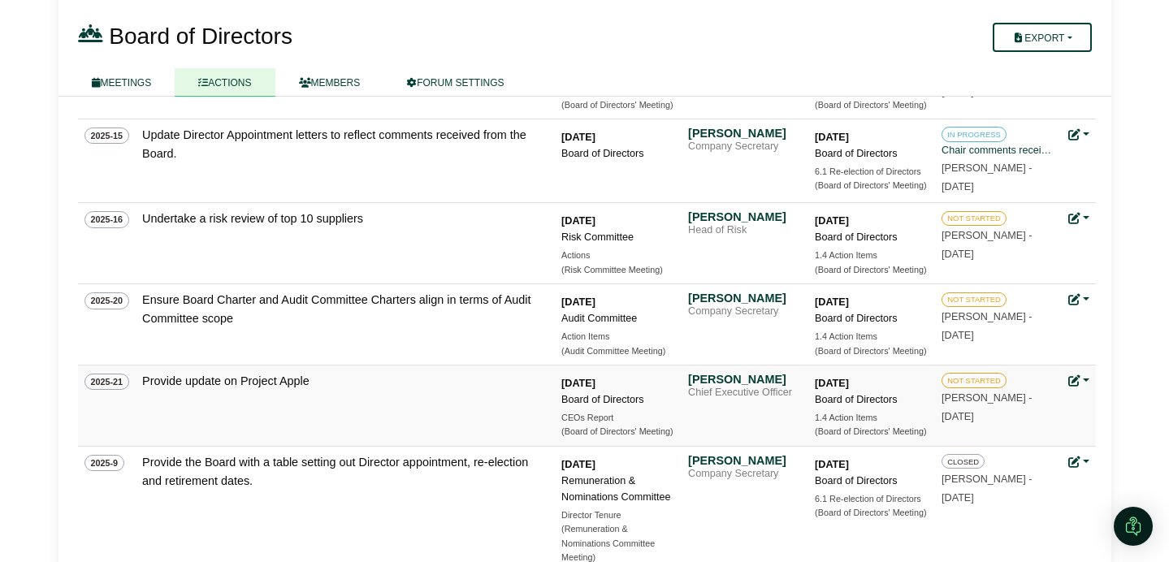
click at [1085, 381] on link at bounding box center [1078, 380] width 21 height 13
click at [1044, 404] on link "Update status" at bounding box center [1024, 404] width 130 height 31
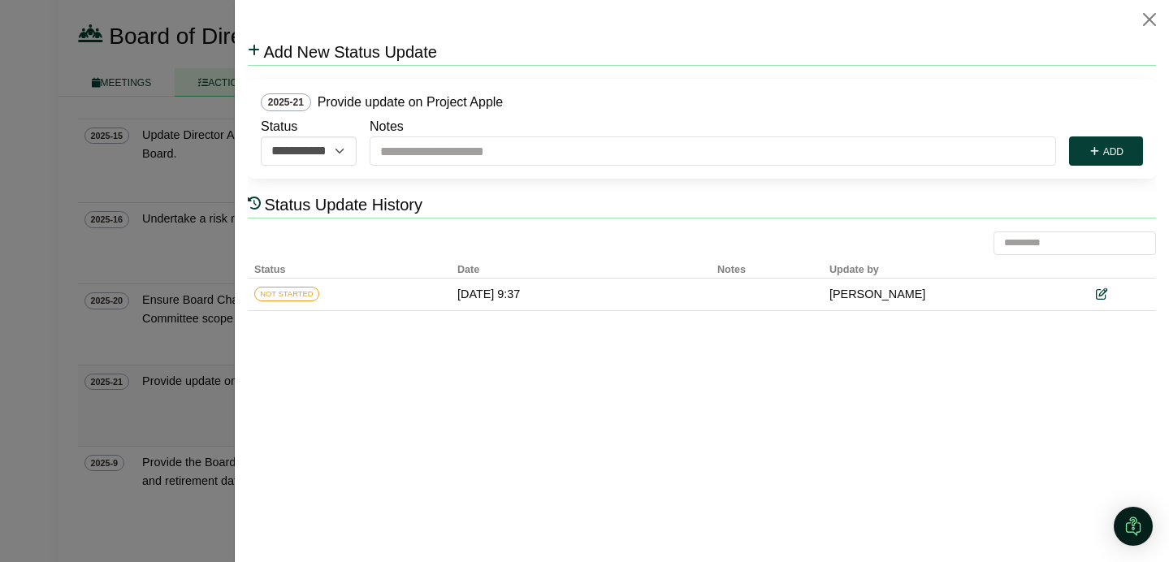
scroll to position [0, 0]
click at [343, 151] on select "**********" at bounding box center [313, 150] width 107 height 29
select select "**********"
click at [260, 136] on select "**********" at bounding box center [313, 150] width 107 height 29
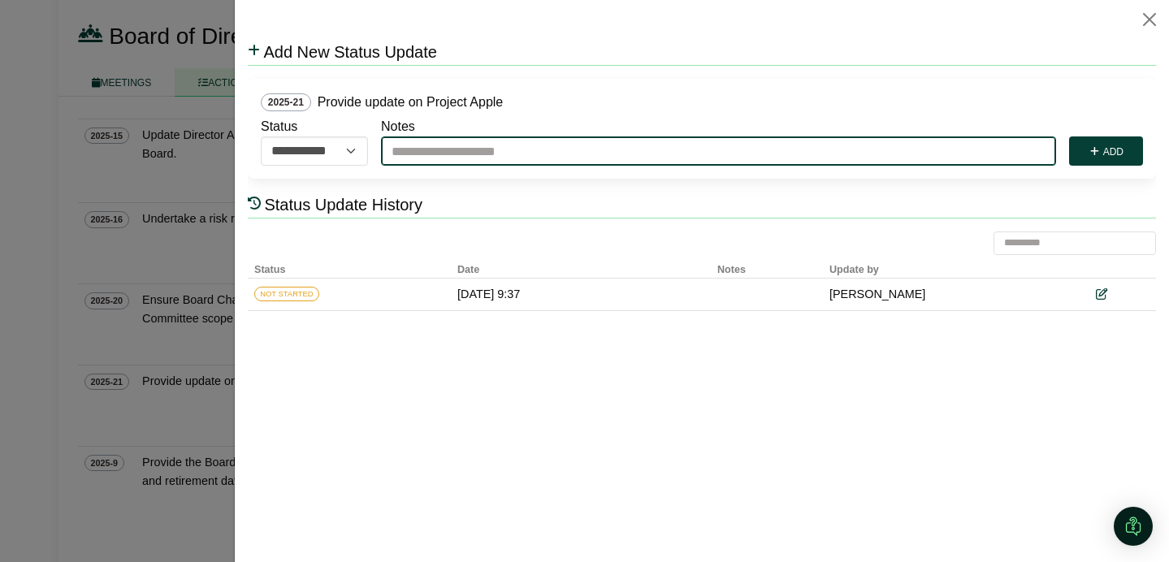
click at [421, 153] on input "Notes" at bounding box center [717, 150] width 675 height 29
type input "**********"
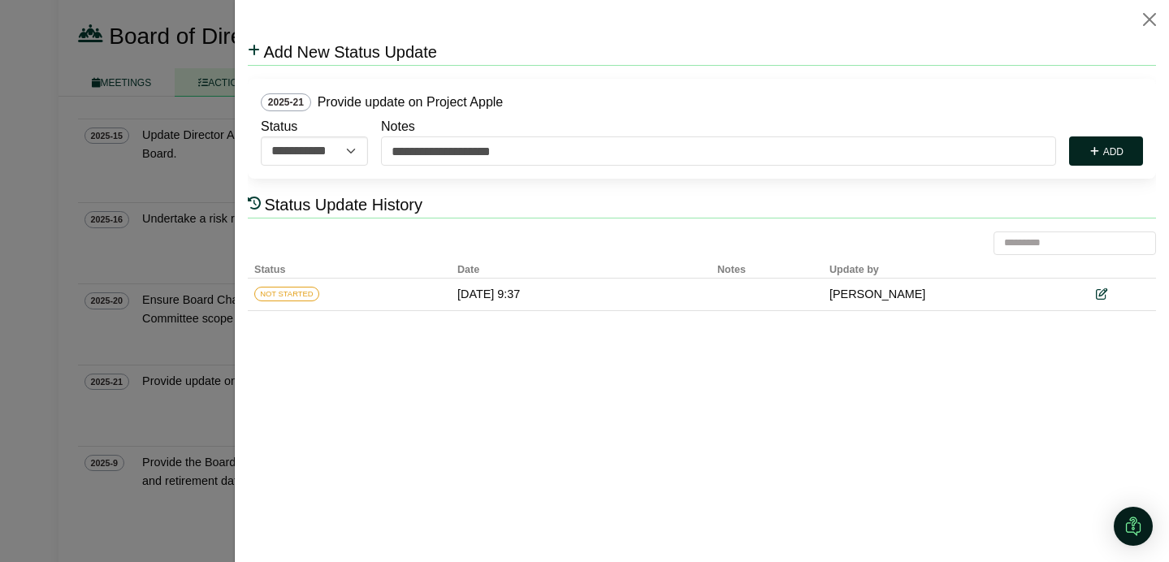
click at [1114, 149] on button "Add" at bounding box center [1105, 150] width 74 height 29
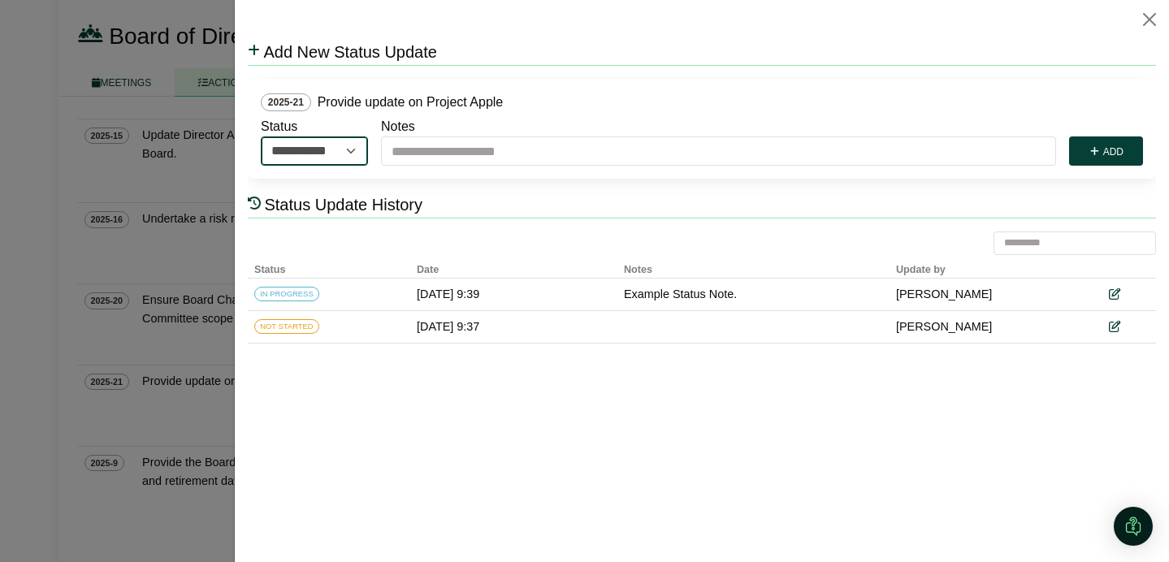
click at [356, 154] on select "**********" at bounding box center [313, 150] width 107 height 29
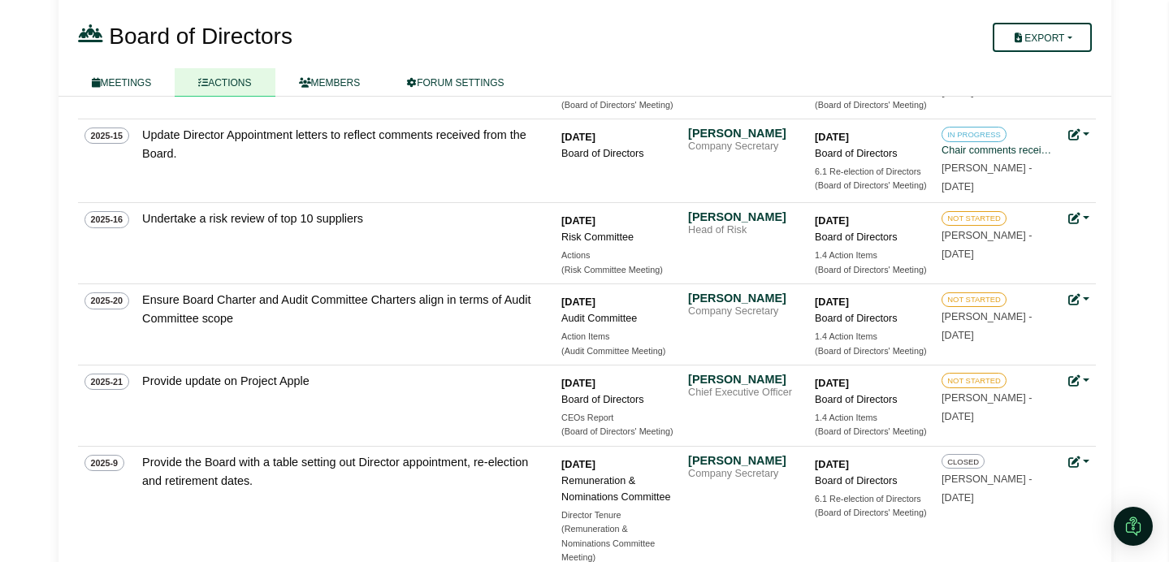
click at [205, 191] on div at bounding box center [584, 281] width 1169 height 562
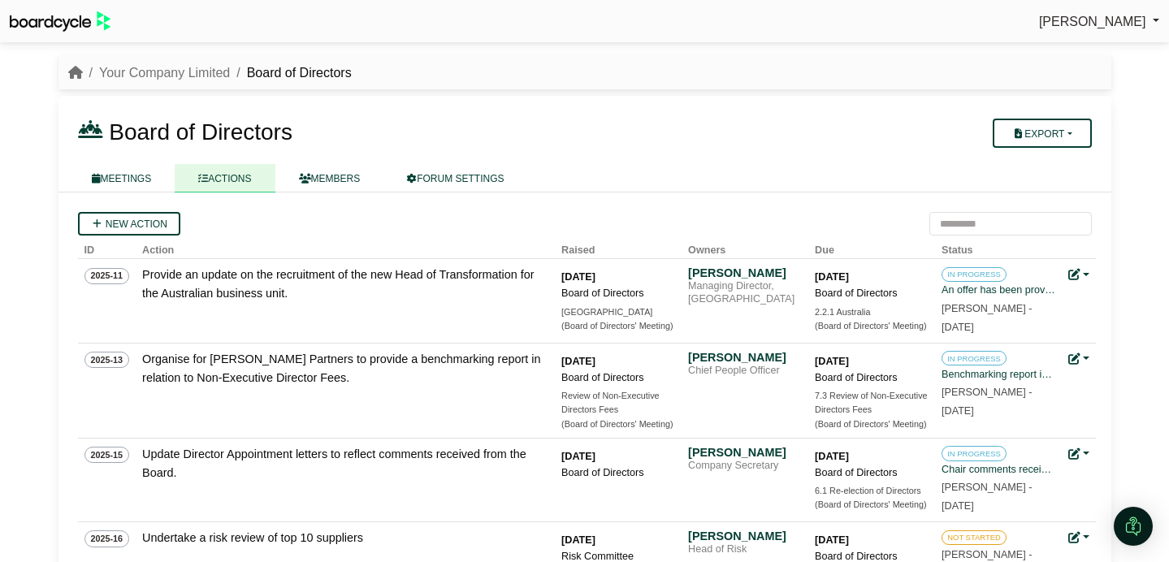
scroll to position [319, 0]
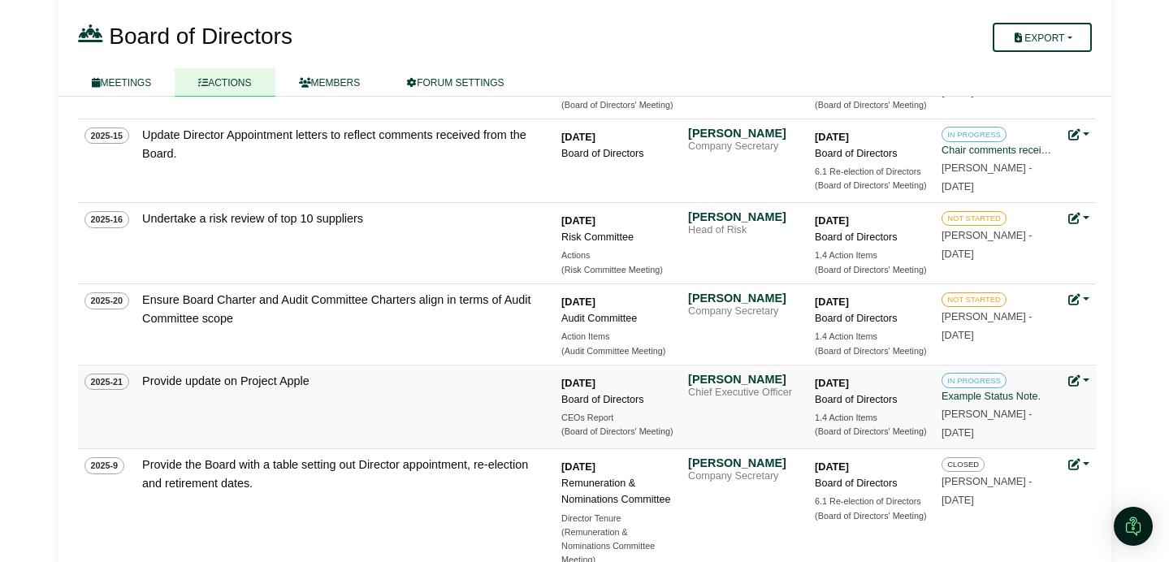
click at [1082, 379] on link at bounding box center [1078, 380] width 21 height 13
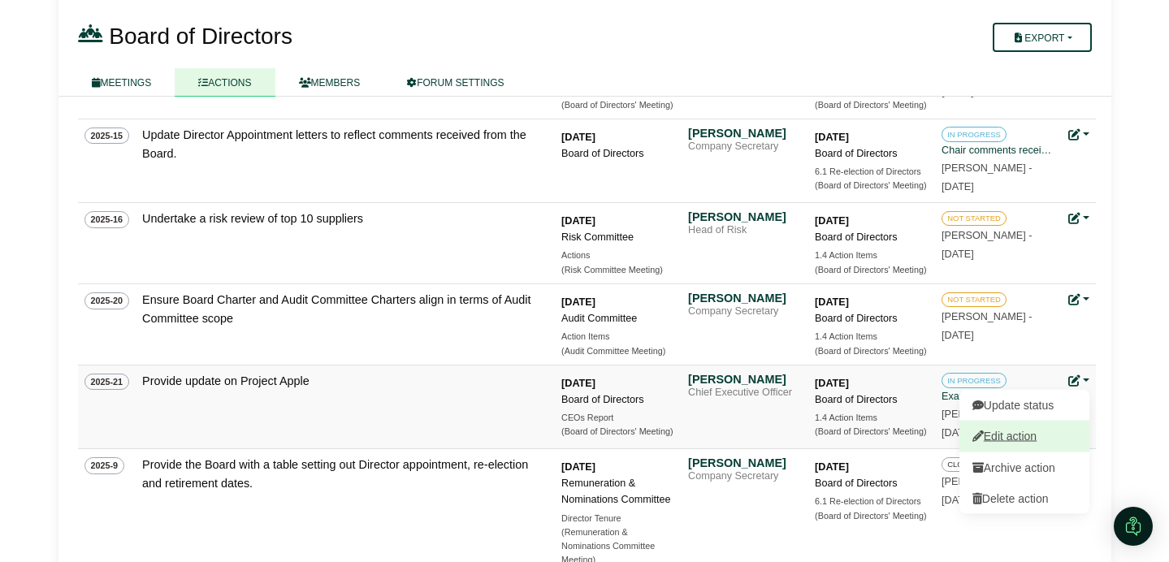
click at [1040, 436] on link "Edit action" at bounding box center [1024, 436] width 130 height 31
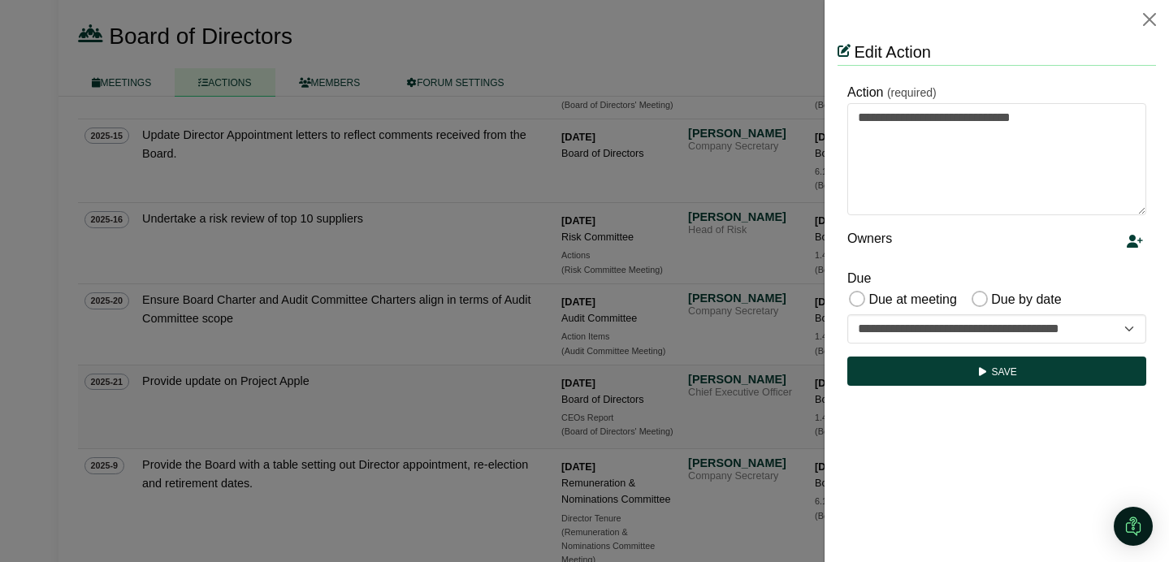
scroll to position [0, 0]
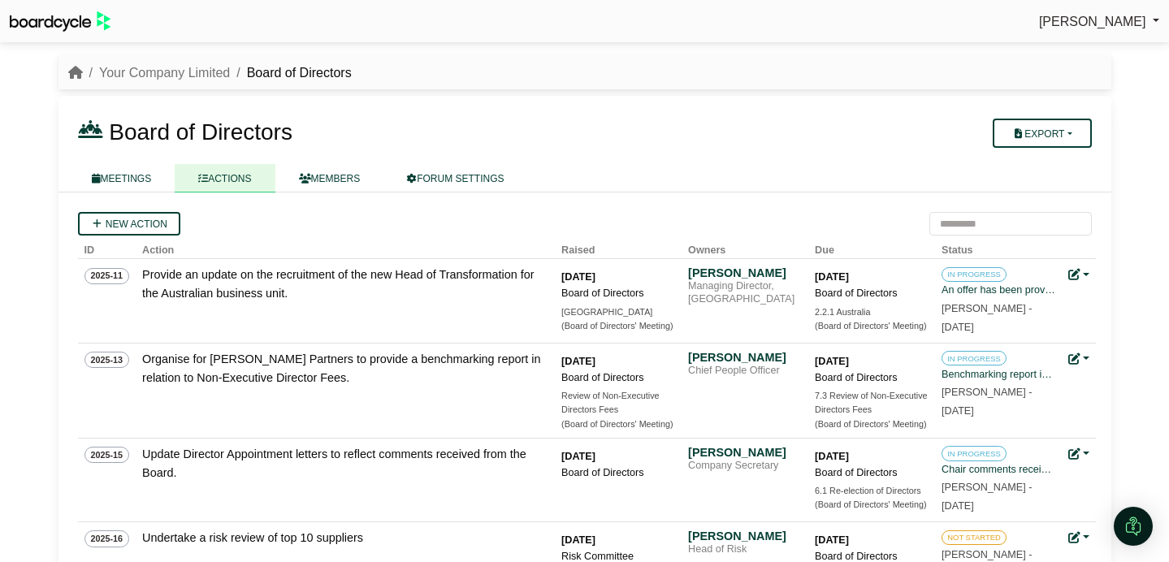
scroll to position [319, 0]
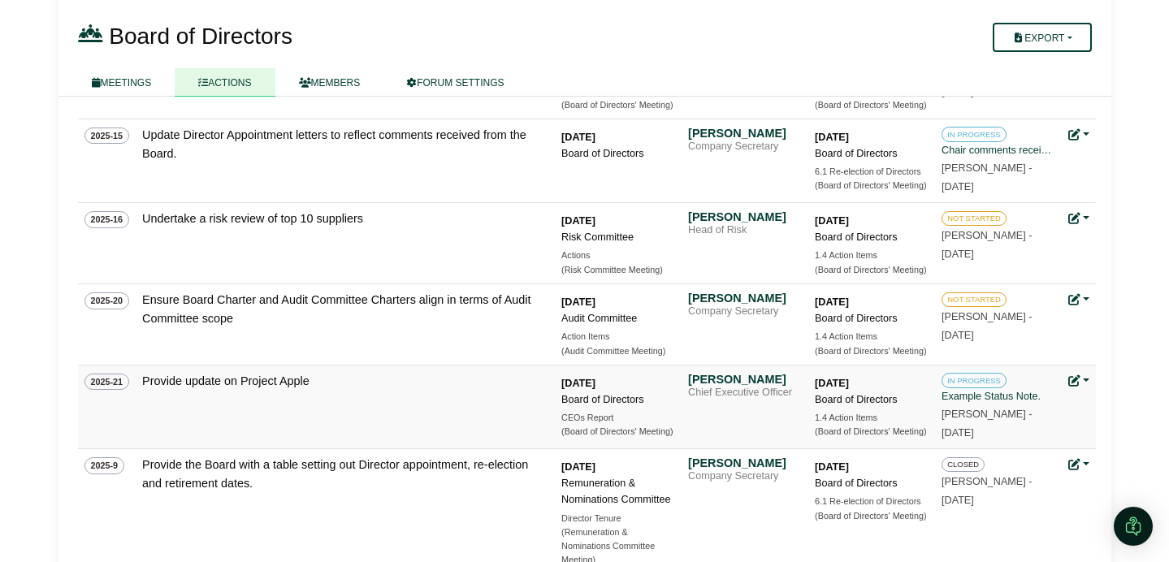
click at [1087, 380] on link at bounding box center [1078, 380] width 21 height 13
click at [1039, 468] on button "Archive action" at bounding box center [1024, 467] width 130 height 31
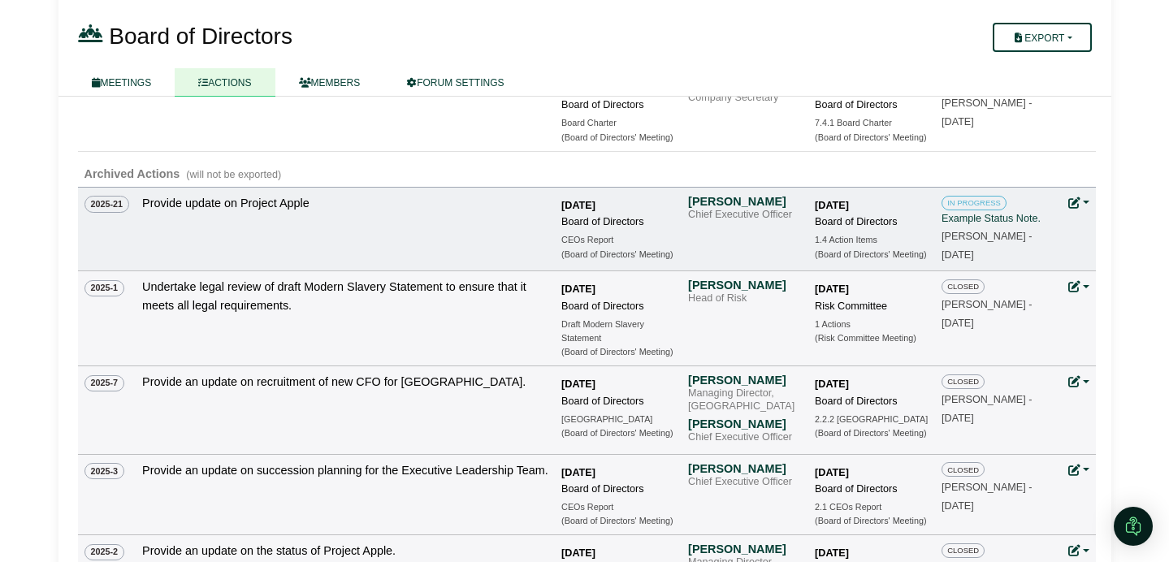
scroll to position [914, 0]
click at [1088, 205] on link at bounding box center [1078, 204] width 21 height 13
click at [1067, 227] on button "Unarchive action" at bounding box center [1024, 229] width 130 height 31
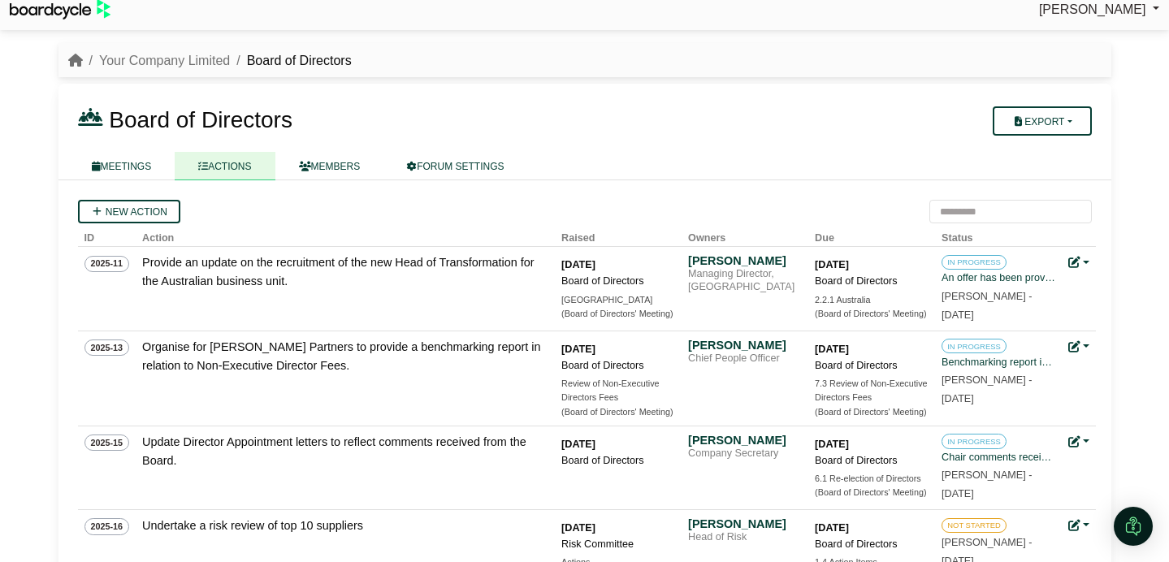
scroll to position [11, 0]
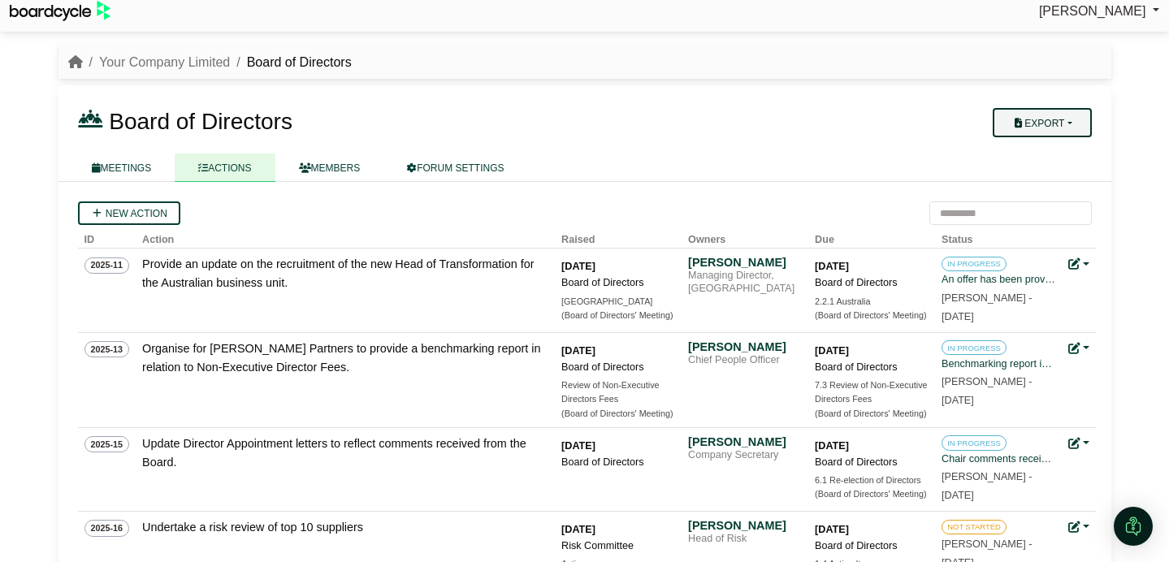
click at [1079, 128] on button "Export" at bounding box center [1041, 122] width 98 height 29
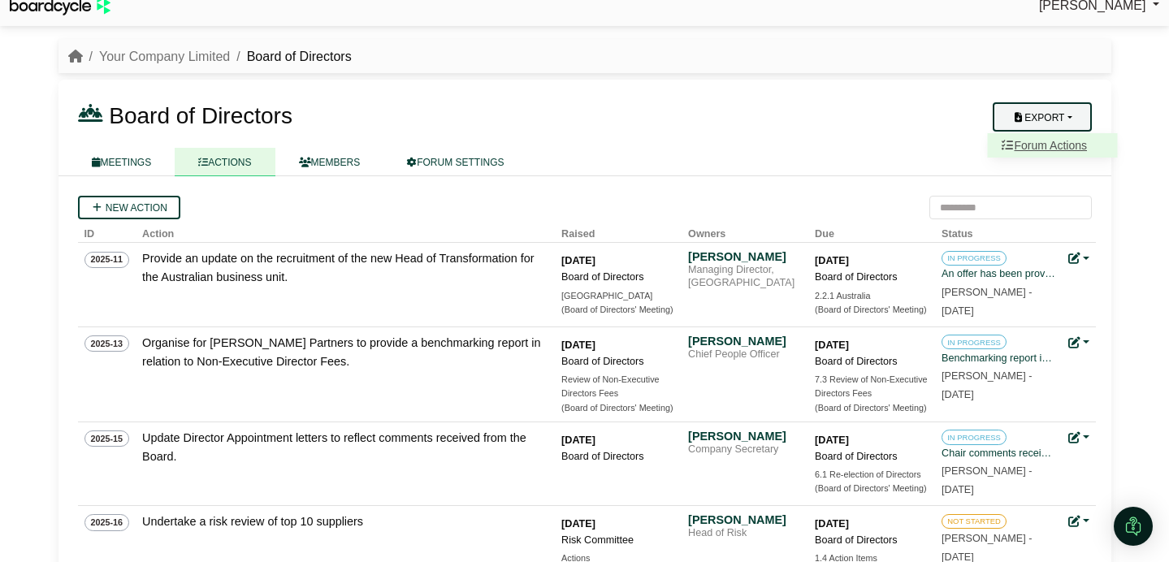
scroll to position [20, 0]
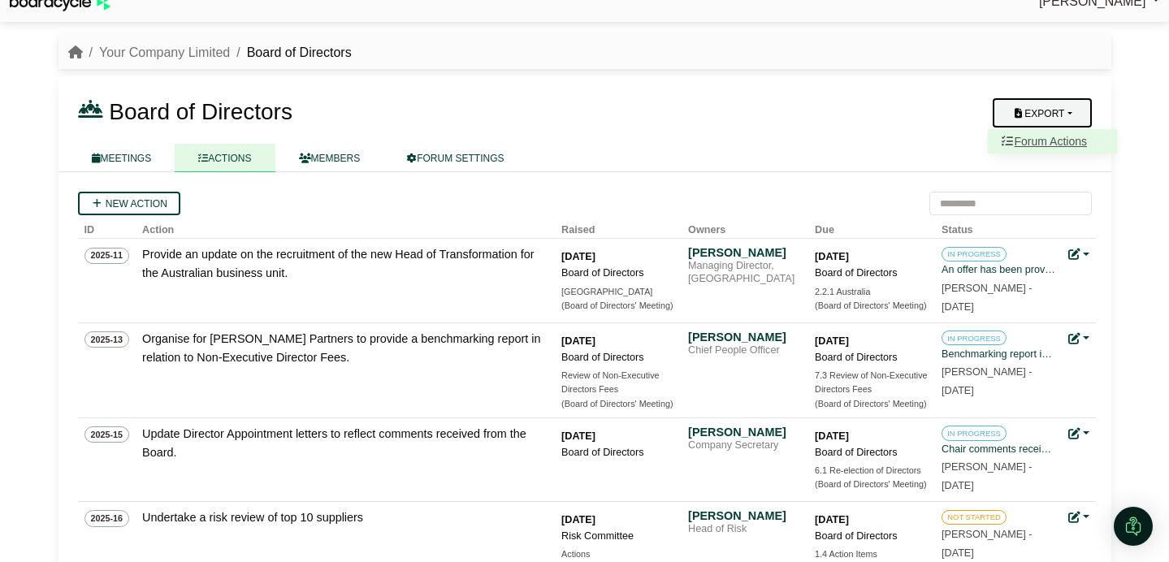
click at [1060, 141] on link "Forum Actions" at bounding box center [1052, 141] width 130 height 24
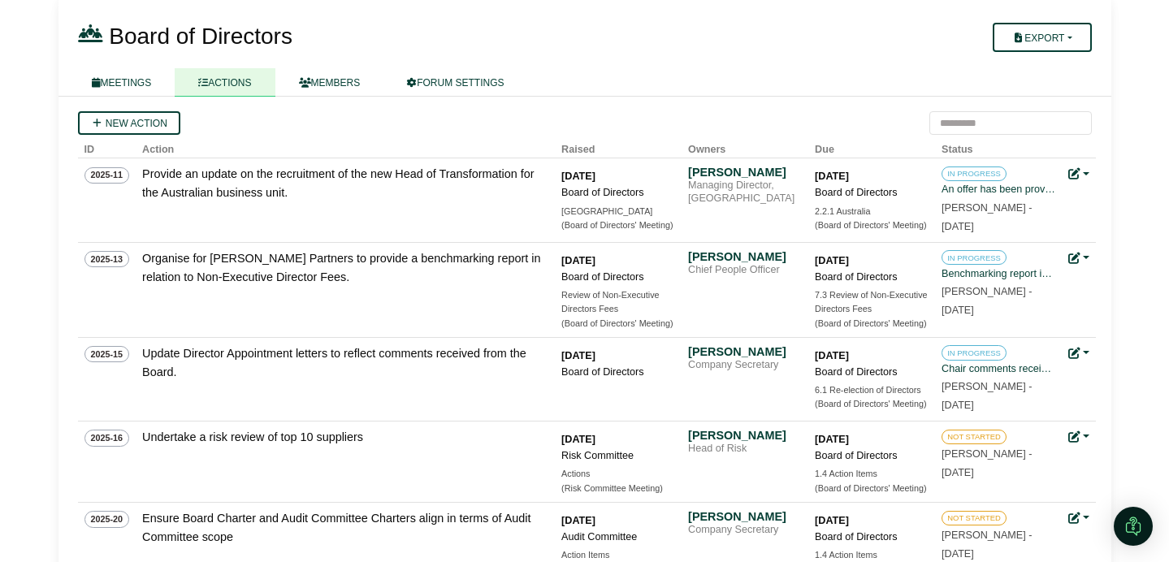
scroll to position [123, 0]
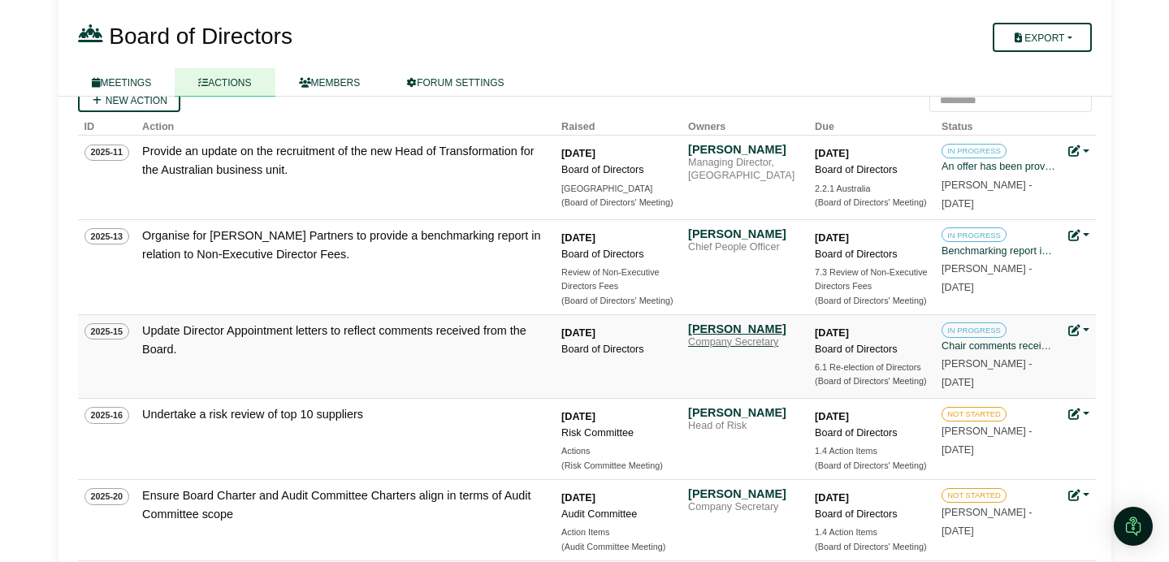
click at [758, 335] on div "[PERSON_NAME]" at bounding box center [745, 329] width 114 height 15
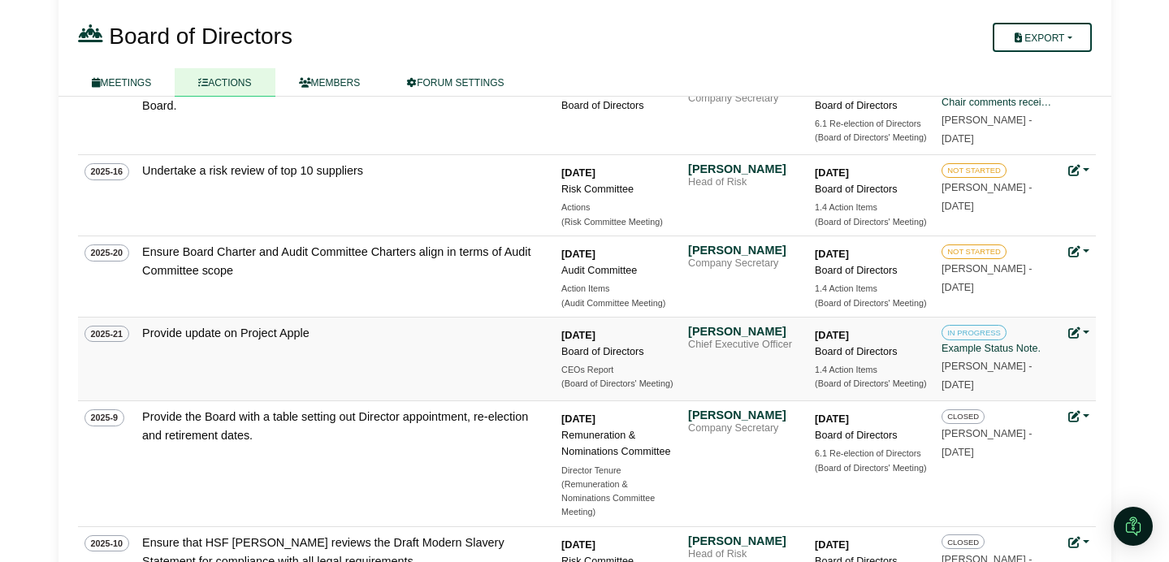
scroll to position [370, 0]
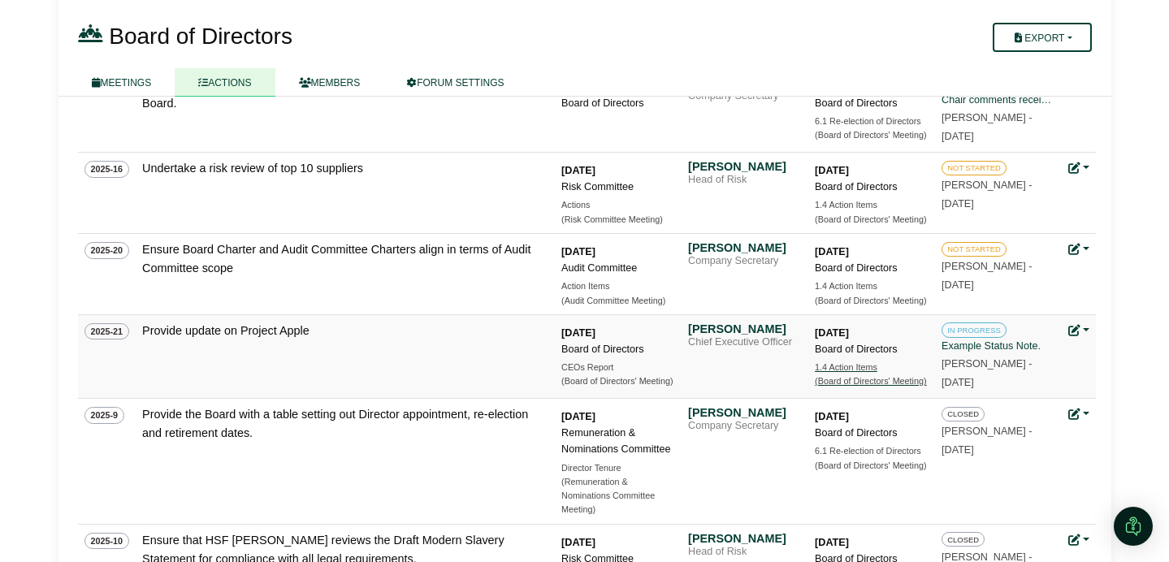
click at [858, 373] on div "1.4 Action Items" at bounding box center [872, 368] width 114 height 14
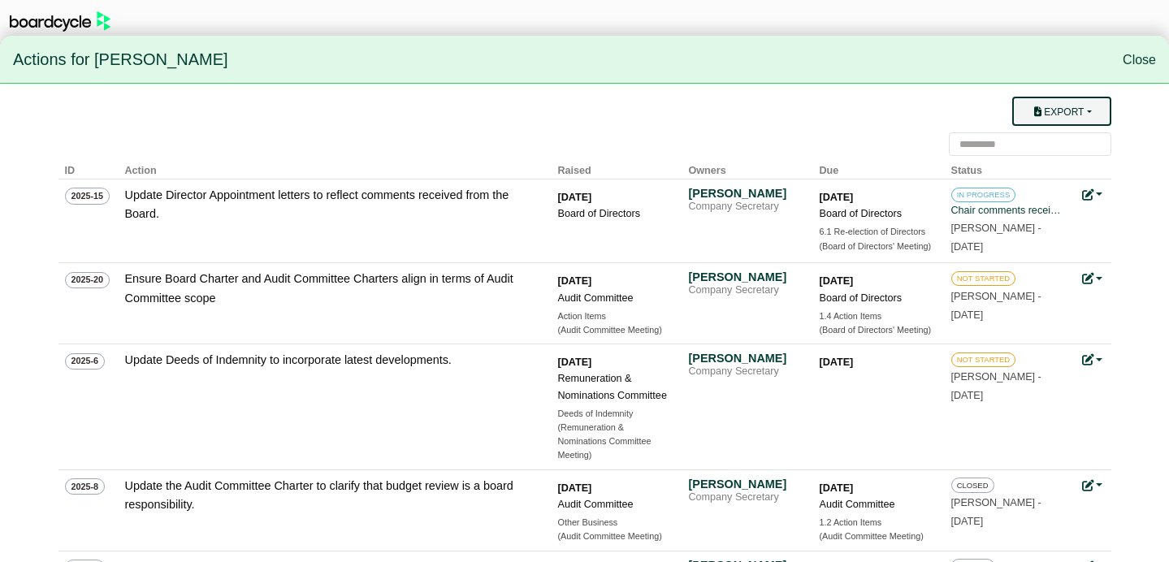
click at [1092, 110] on button "Export" at bounding box center [1061, 111] width 98 height 29
click at [1088, 144] on link "Owner Actions" at bounding box center [1071, 143] width 130 height 31
click at [1137, 60] on link "Close" at bounding box center [1138, 60] width 33 height 14
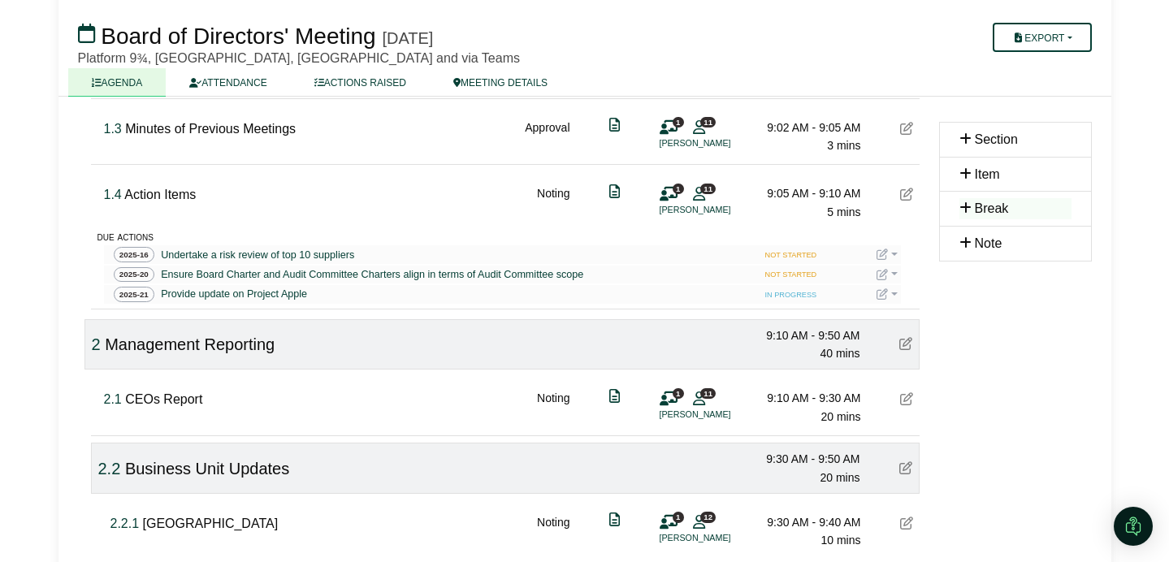
scroll to position [358, 0]
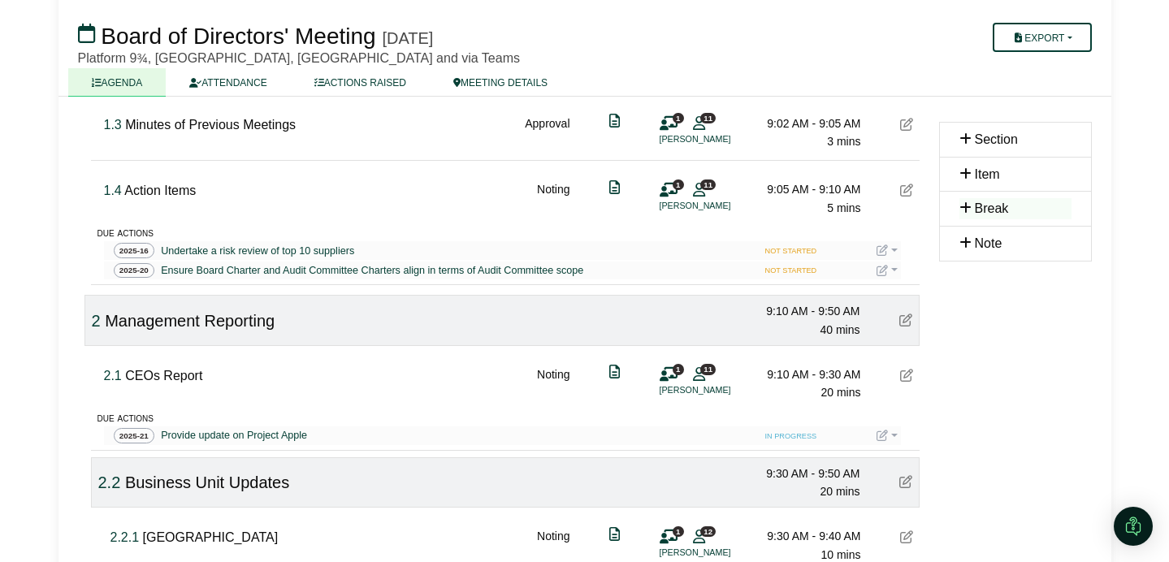
click at [889, 434] on link at bounding box center [886, 435] width 21 height 13
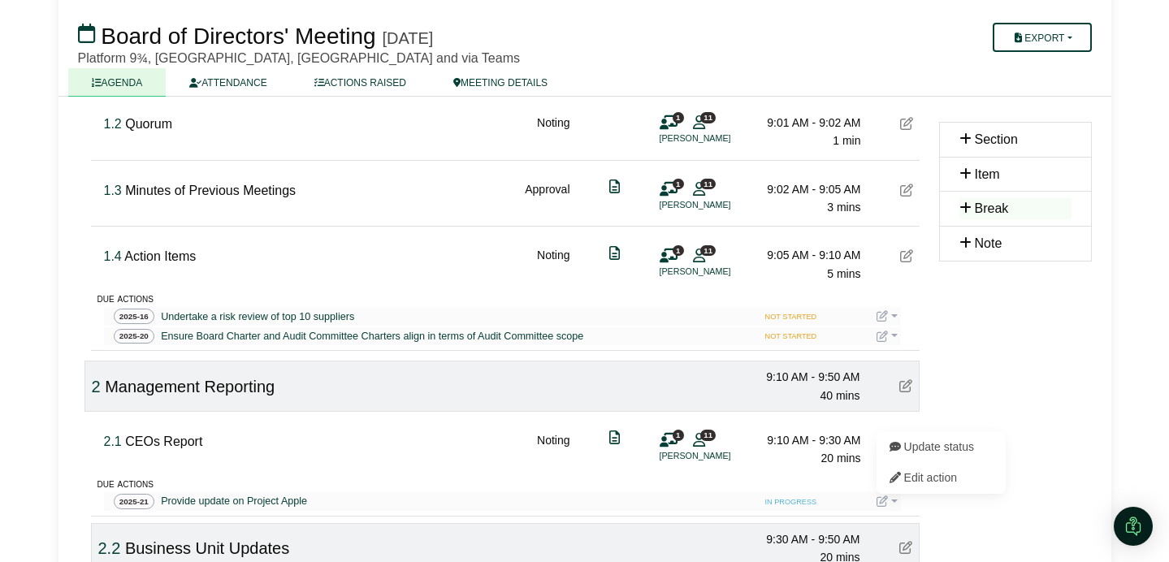
scroll to position [279, 0]
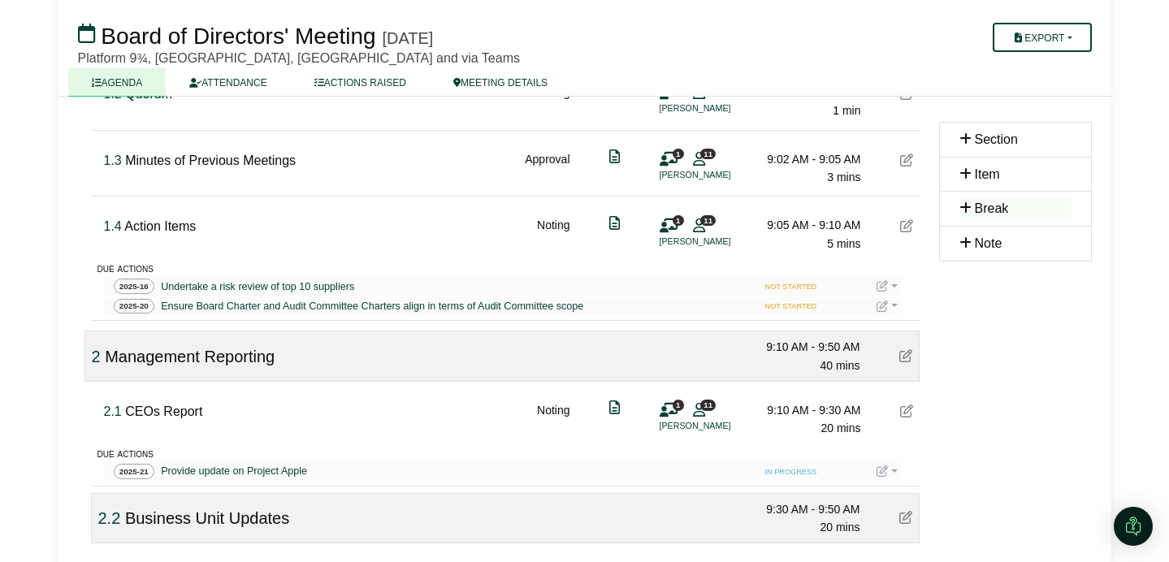
scroll to position [327, 0]
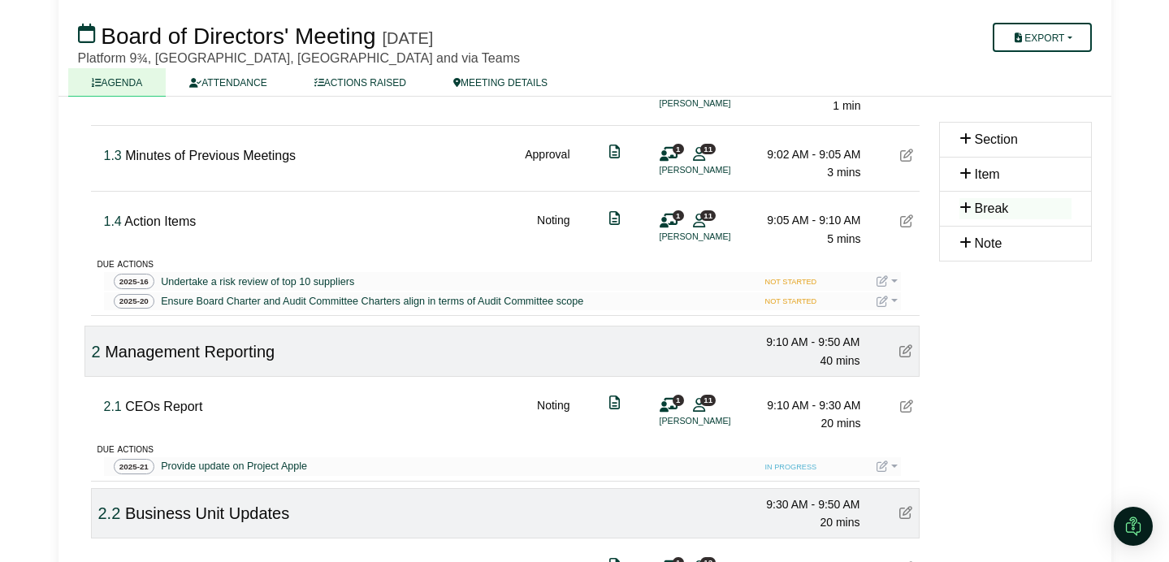
click at [908, 226] on icon at bounding box center [906, 220] width 13 height 13
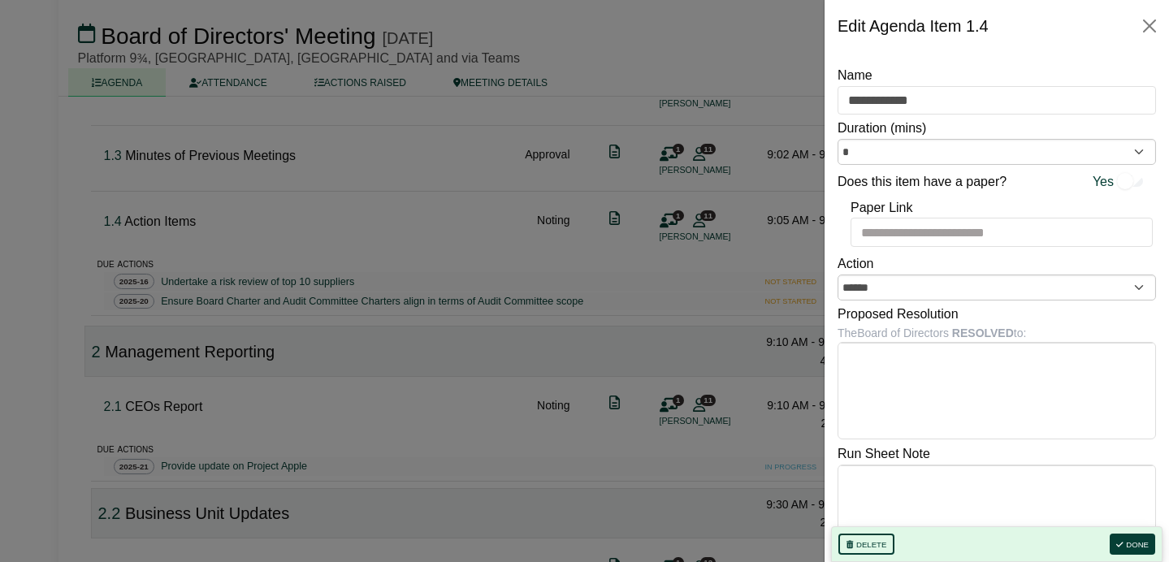
click at [447, 244] on div at bounding box center [584, 281] width 1169 height 562
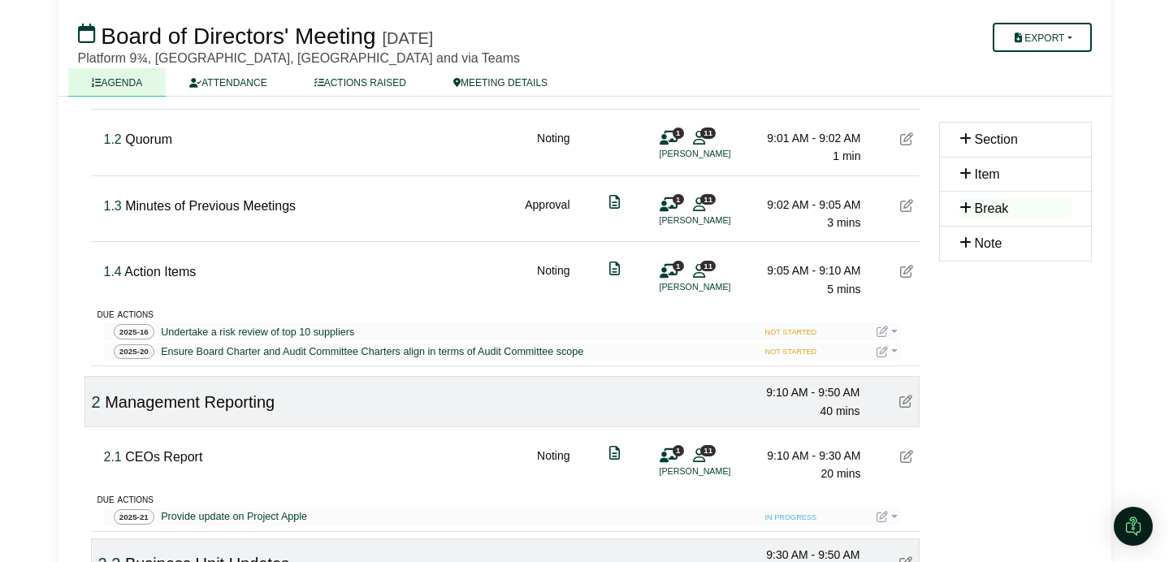
scroll to position [276, 0]
click at [1050, 31] on button "Export" at bounding box center [1041, 37] width 98 height 29
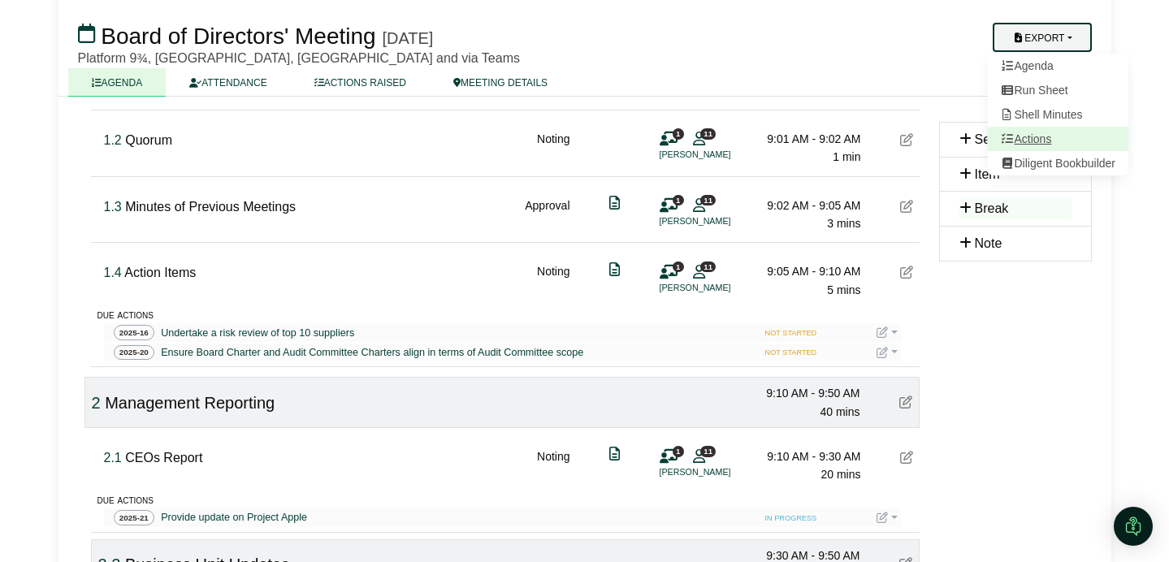
scroll to position [277, 0]
click at [1044, 140] on link "Actions" at bounding box center [1057, 139] width 141 height 24
